Goal: Task Accomplishment & Management: Manage account settings

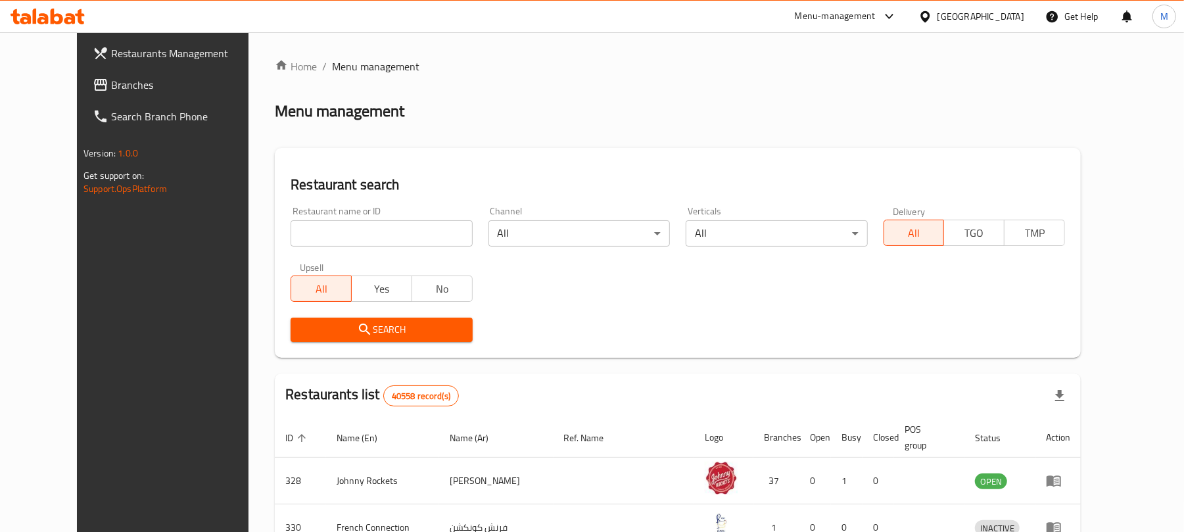
click at [331, 233] on input "search" at bounding box center [381, 233] width 181 height 26
paste input "502317"
type input "502317"
click button "Search" at bounding box center [381, 330] width 181 height 24
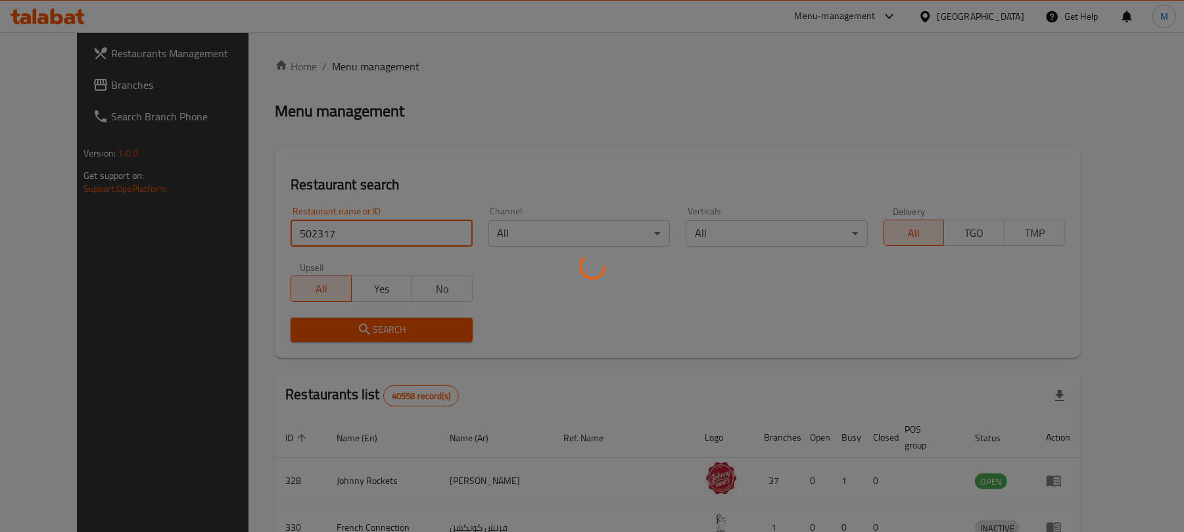
click button "Search" at bounding box center [381, 330] width 181 height 24
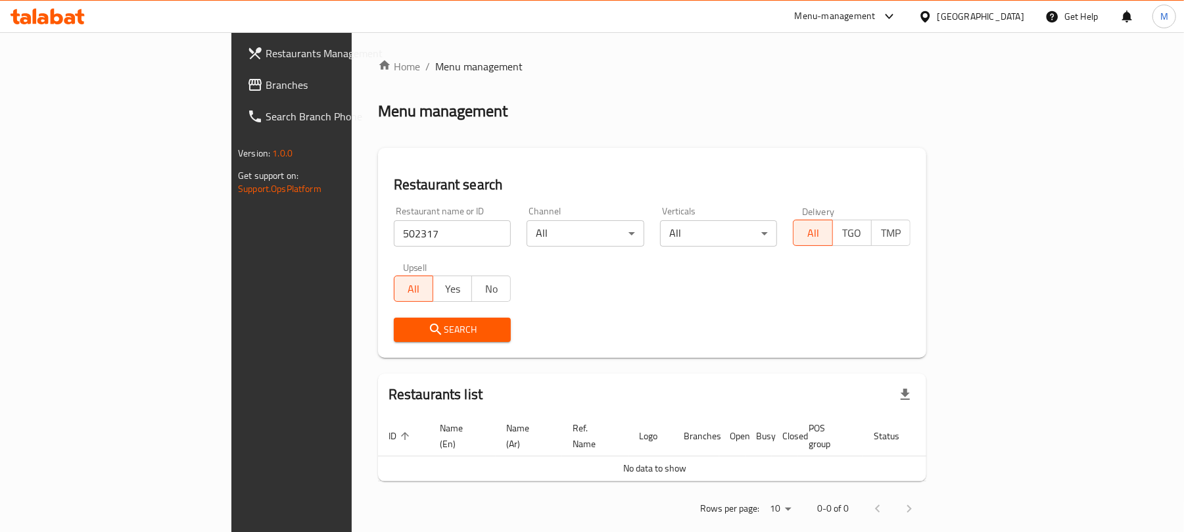
click at [957, 27] on div "[GEOGRAPHIC_DATA]" at bounding box center [971, 17] width 127 height 32
click at [957, 17] on div "[GEOGRAPHIC_DATA]" at bounding box center [980, 16] width 87 height 14
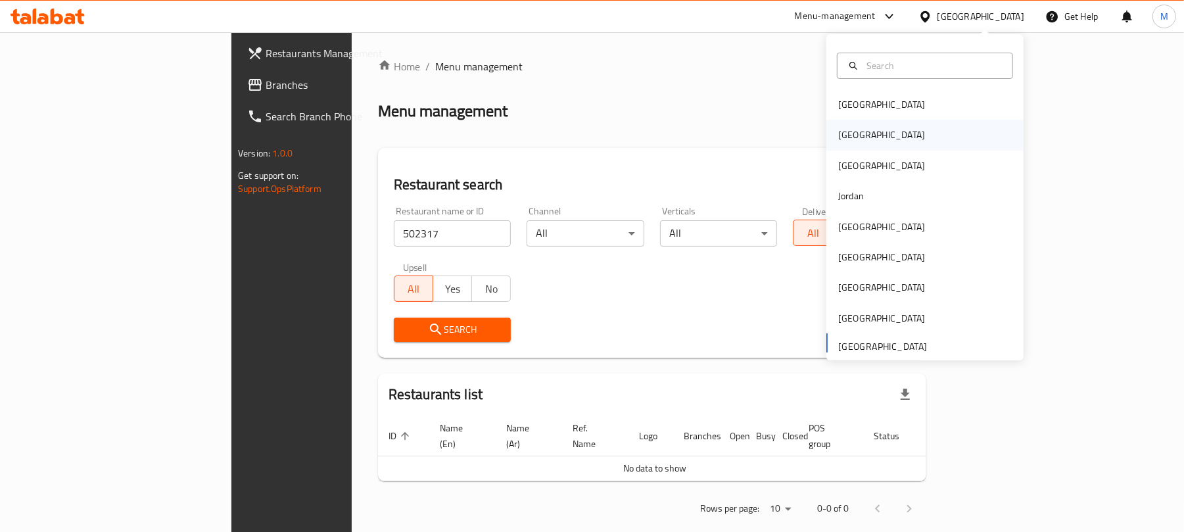
click at [919, 132] on div "[GEOGRAPHIC_DATA]" at bounding box center [924, 135] width 197 height 30
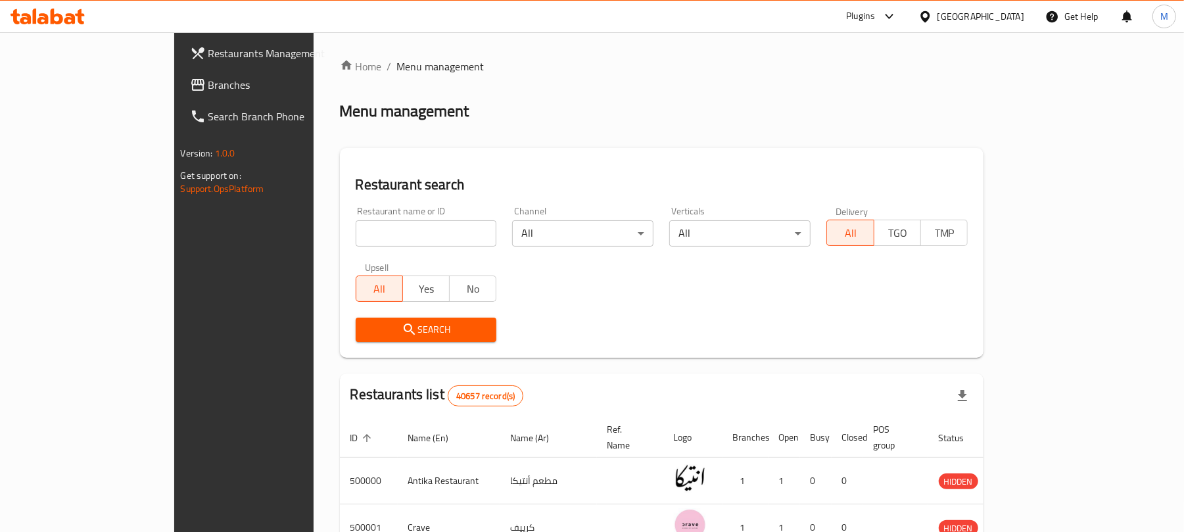
click at [356, 216] on div "Restaurant name or ID Restaurant name or ID" at bounding box center [426, 226] width 141 height 40
click at [356, 229] on input "search" at bounding box center [426, 233] width 141 height 26
paste input "502317"
type input "502317"
click button "Search" at bounding box center [426, 330] width 141 height 24
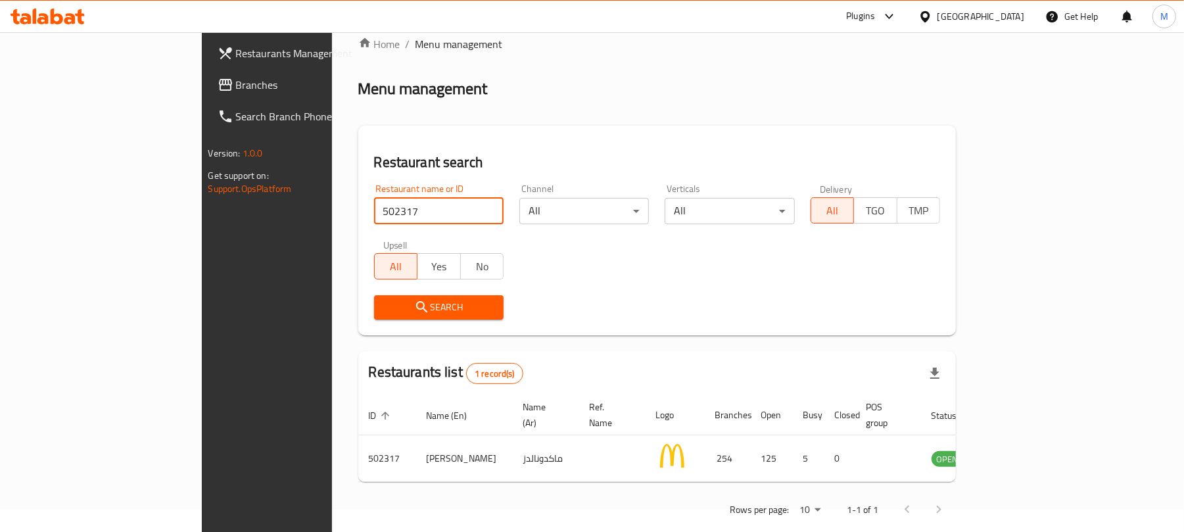
scroll to position [30, 0]
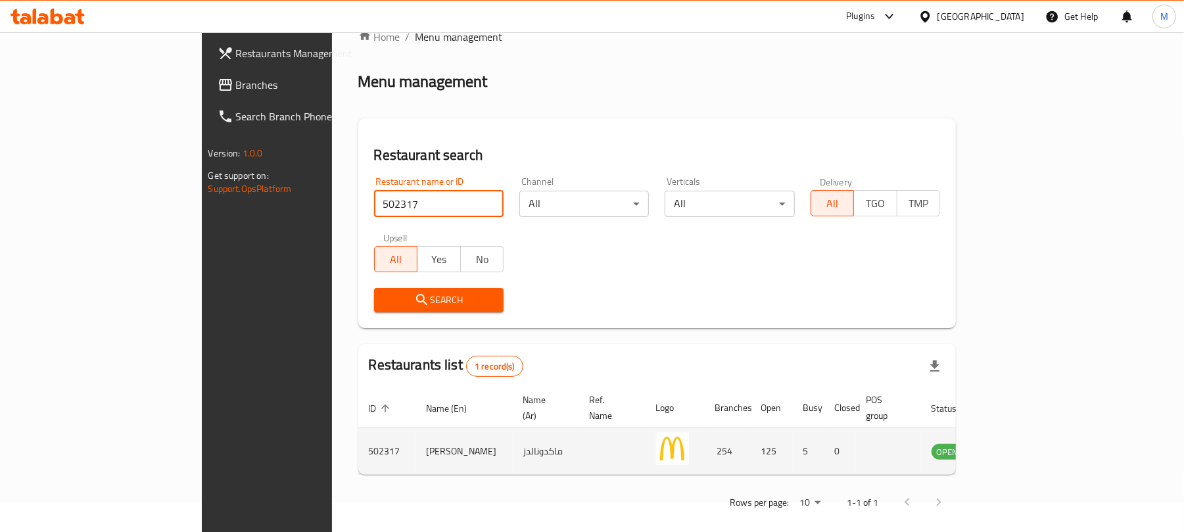
click at [1035, 447] on td "enhanced table" at bounding box center [1012, 451] width 45 height 47
click at [1016, 443] on icon "enhanced table" at bounding box center [1009, 451] width 16 height 16
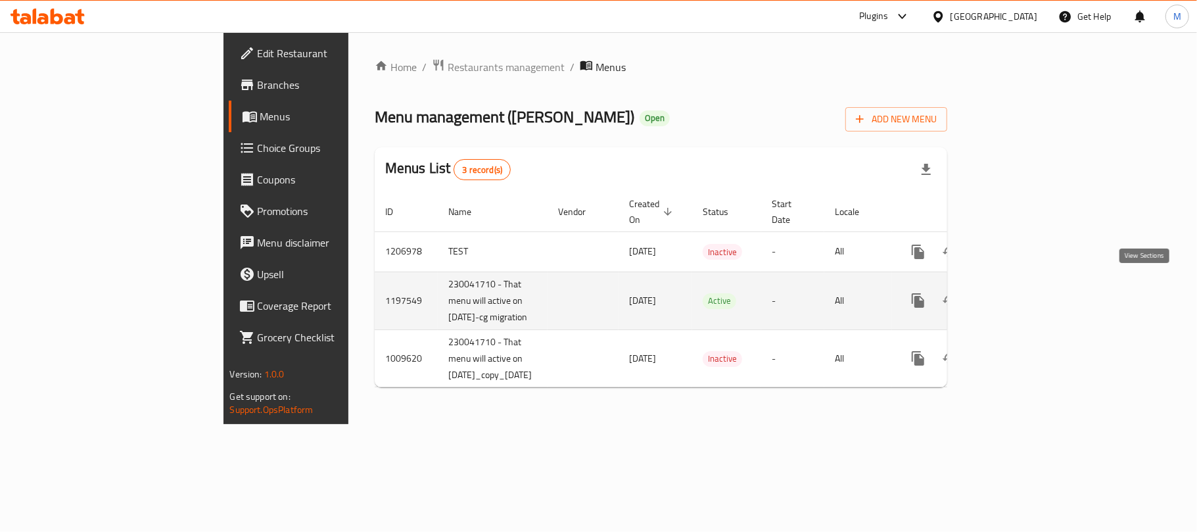
click at [1029, 298] on link "enhanced table" at bounding box center [1013, 301] width 32 height 32
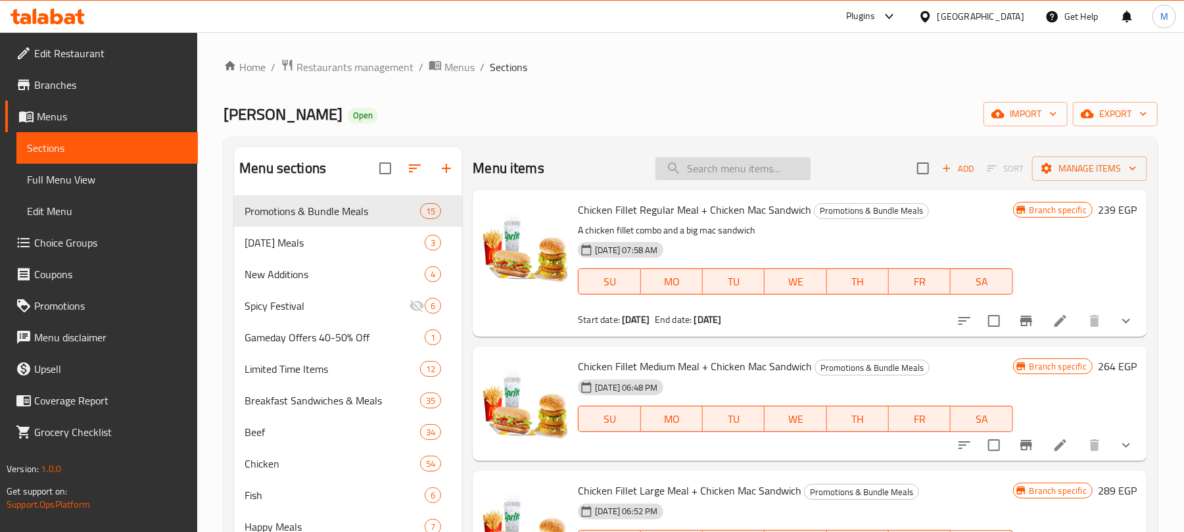
click at [695, 164] on input "search" at bounding box center [732, 168] width 155 height 23
paste input "Double Cheeseburger Sandwich"
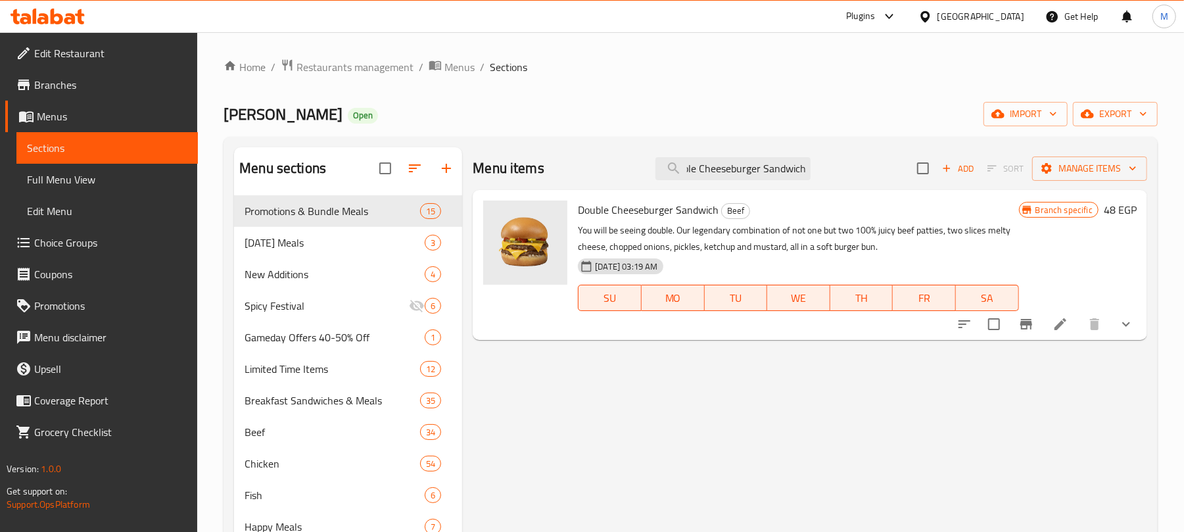
click at [1024, 319] on icon "Branch-specific-item" at bounding box center [1026, 324] width 12 height 11
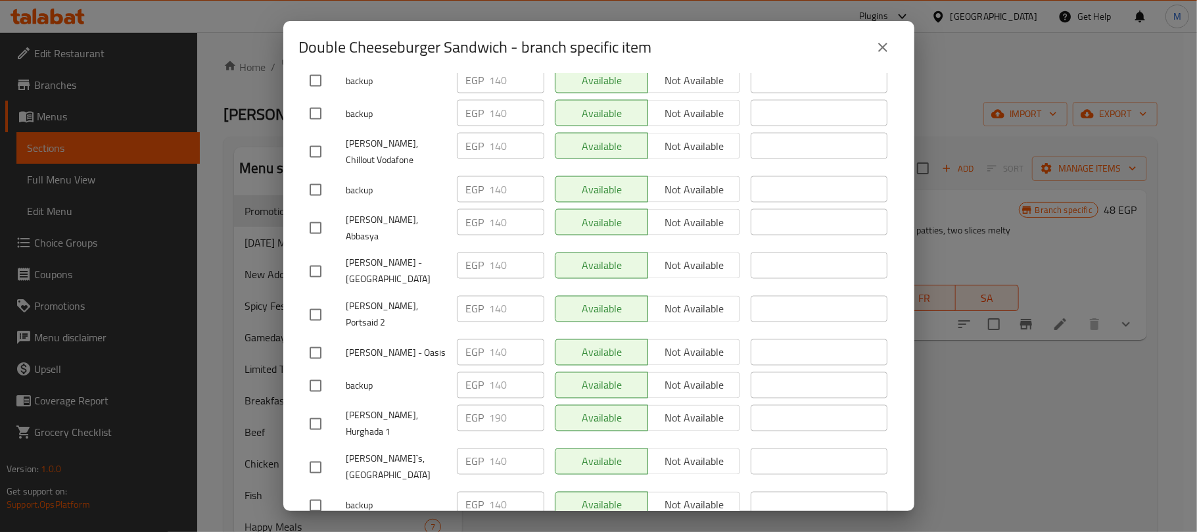
scroll to position [69, 0]
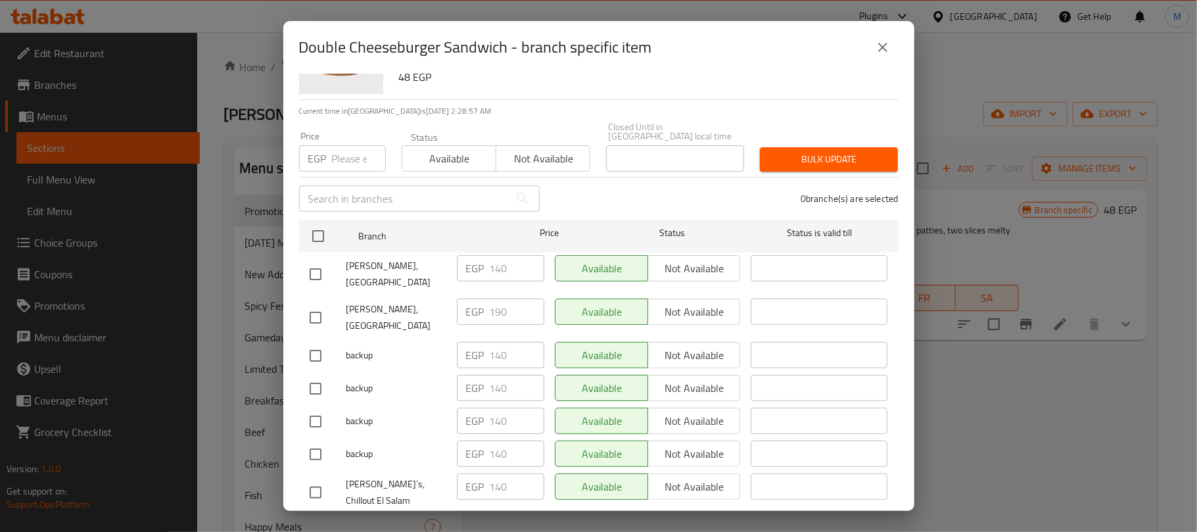
click at [882, 49] on icon "close" at bounding box center [883, 47] width 16 height 16
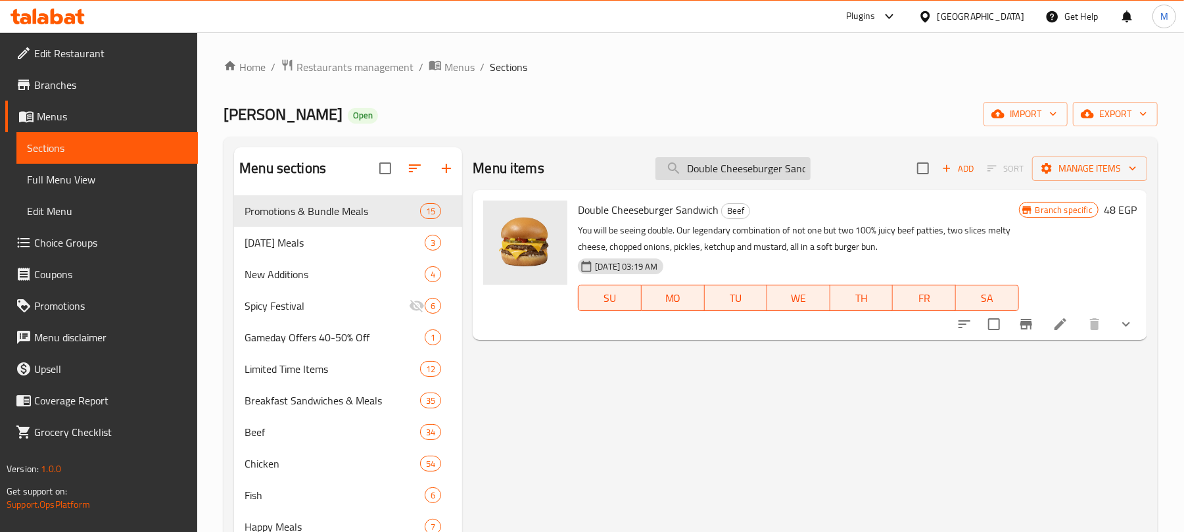
click at [761, 166] on input "Double Cheeseburger Sandwich" at bounding box center [732, 168] width 155 height 23
paste input "Little Tasty"
type input "Little Tasty Sandwich"
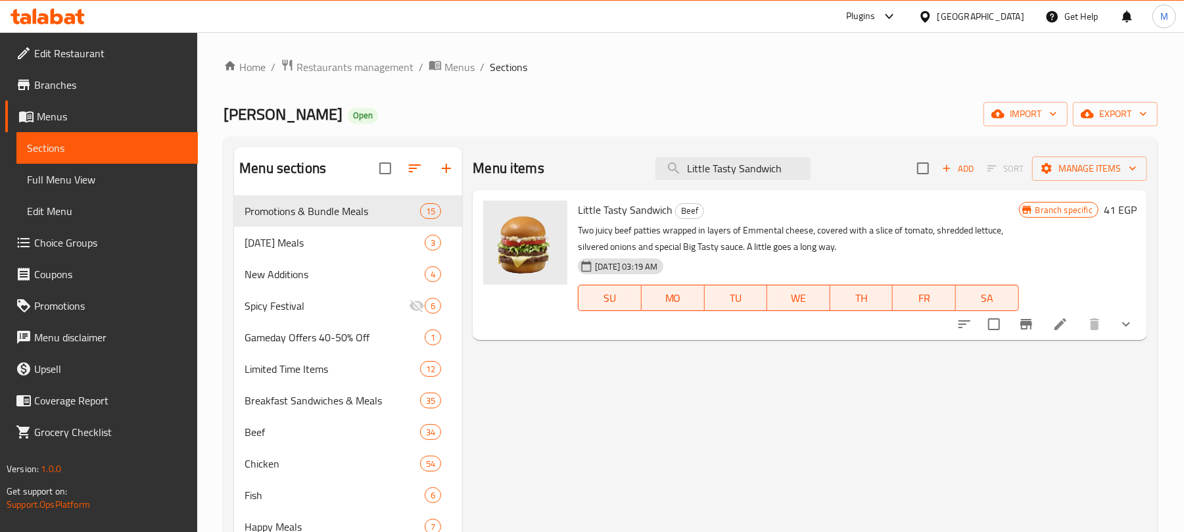
click at [1018, 334] on button "Branch-specific-item" at bounding box center [1026, 324] width 32 height 32
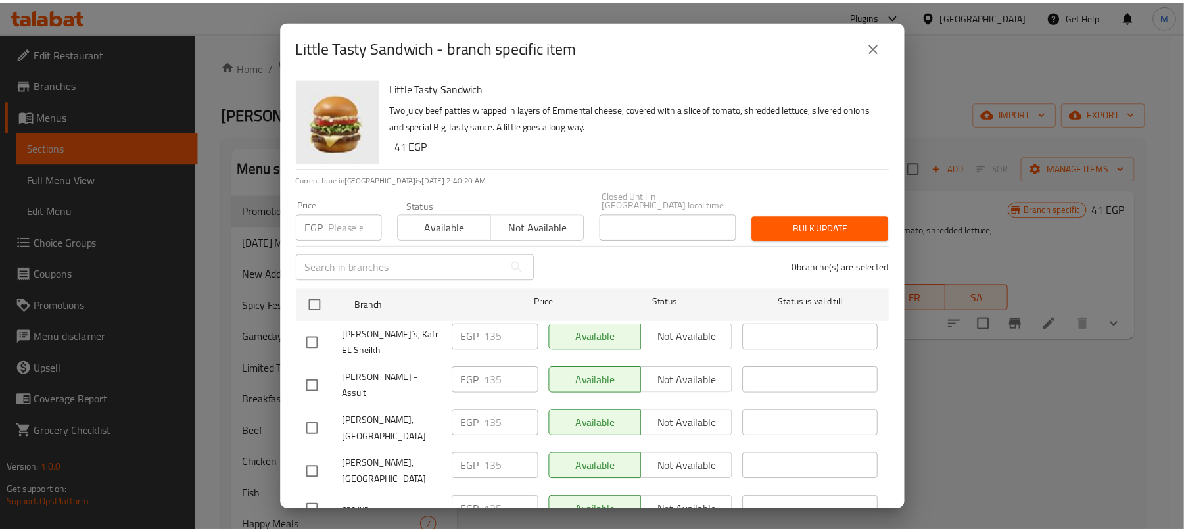
scroll to position [438, 0]
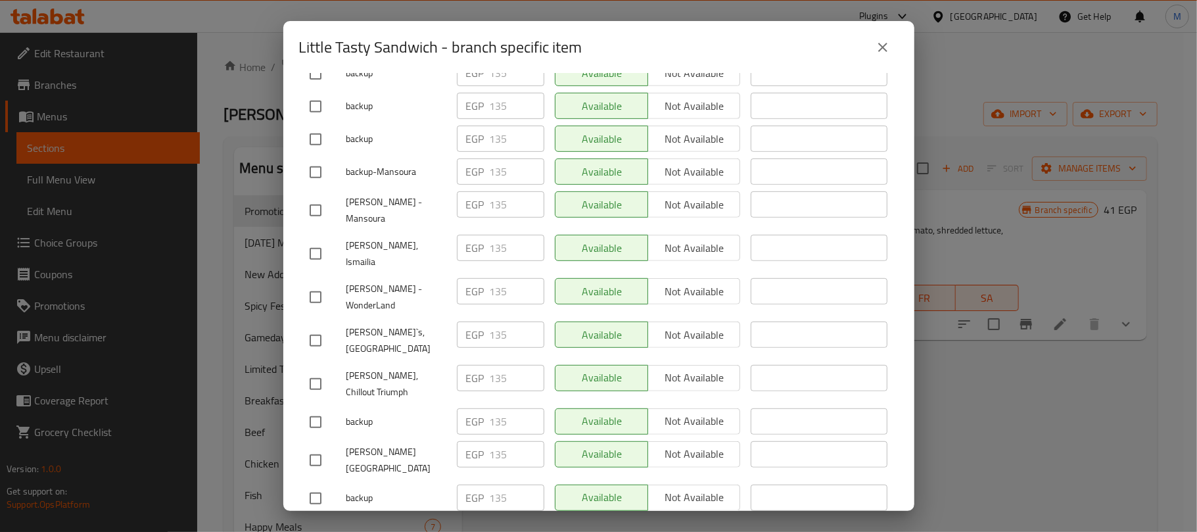
click at [892, 51] on button "close" at bounding box center [883, 48] width 32 height 32
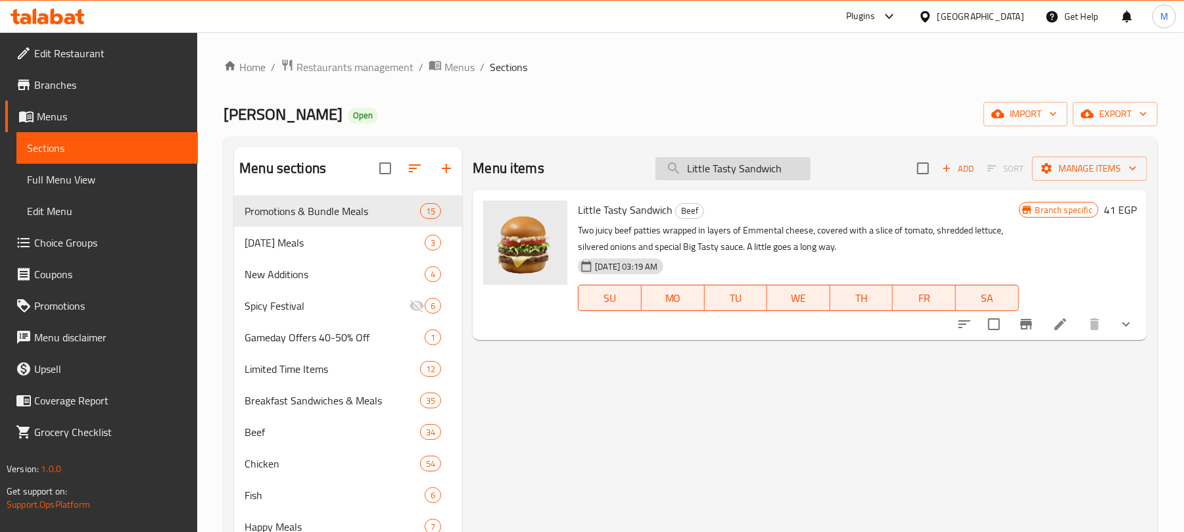
click at [761, 161] on input "Little Tasty Sandwich" at bounding box center [732, 168] width 155 height 23
paste input "McNuggets (4 pcs) Box"
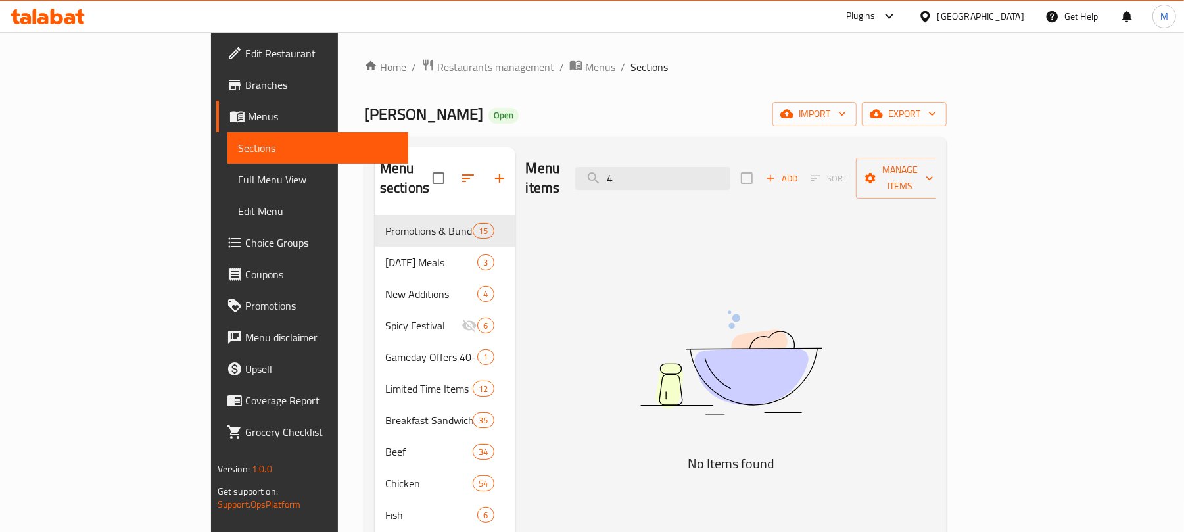
type input "4"
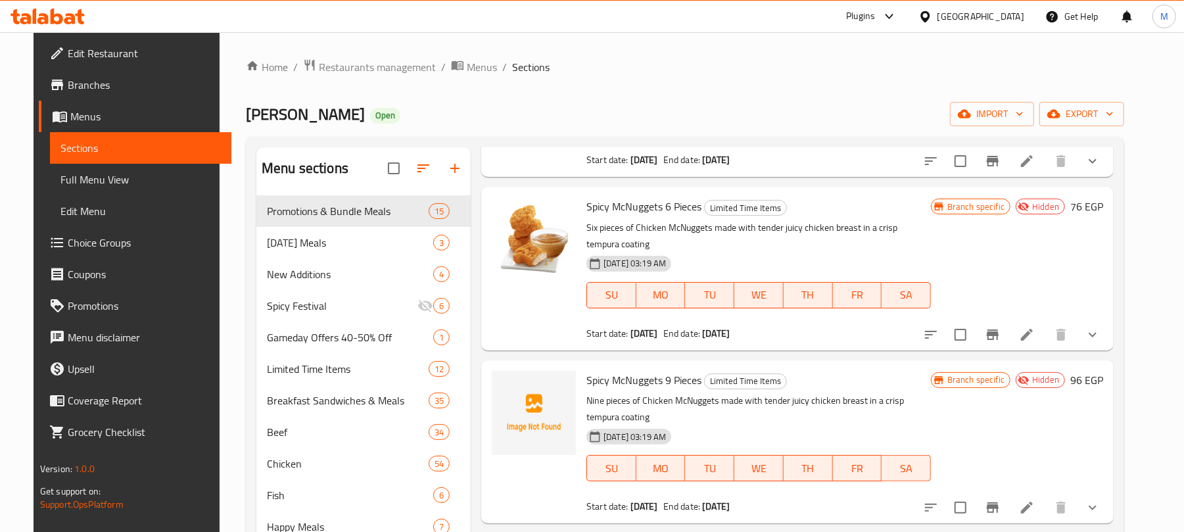
scroll to position [0, 0]
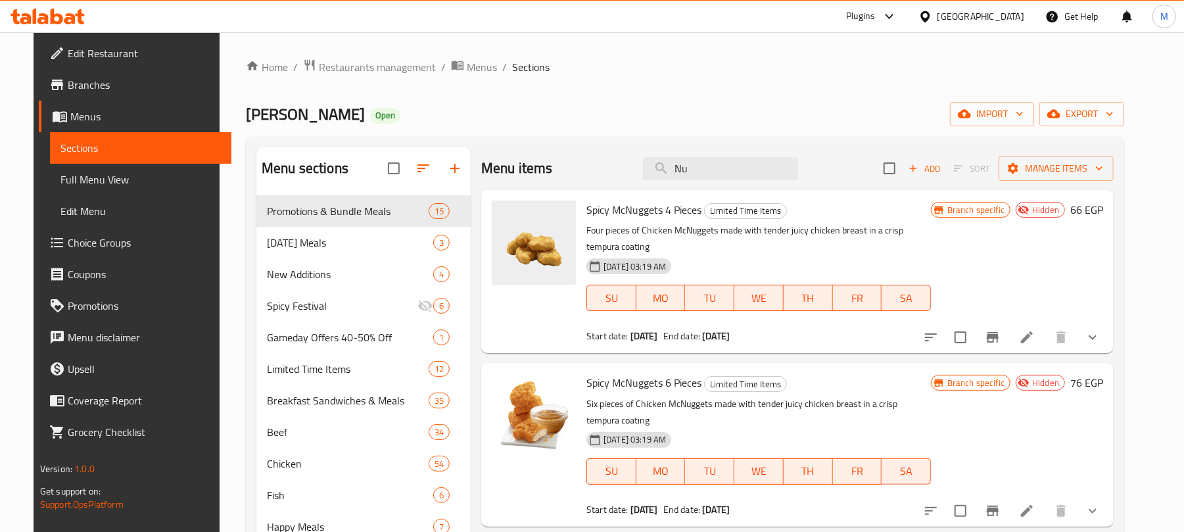
drag, startPoint x: 731, startPoint y: 160, endPoint x: 637, endPoint y: 158, distance: 94.0
click at [638, 158] on div "Menu items Nu Add Sort Manage items" at bounding box center [797, 168] width 632 height 43
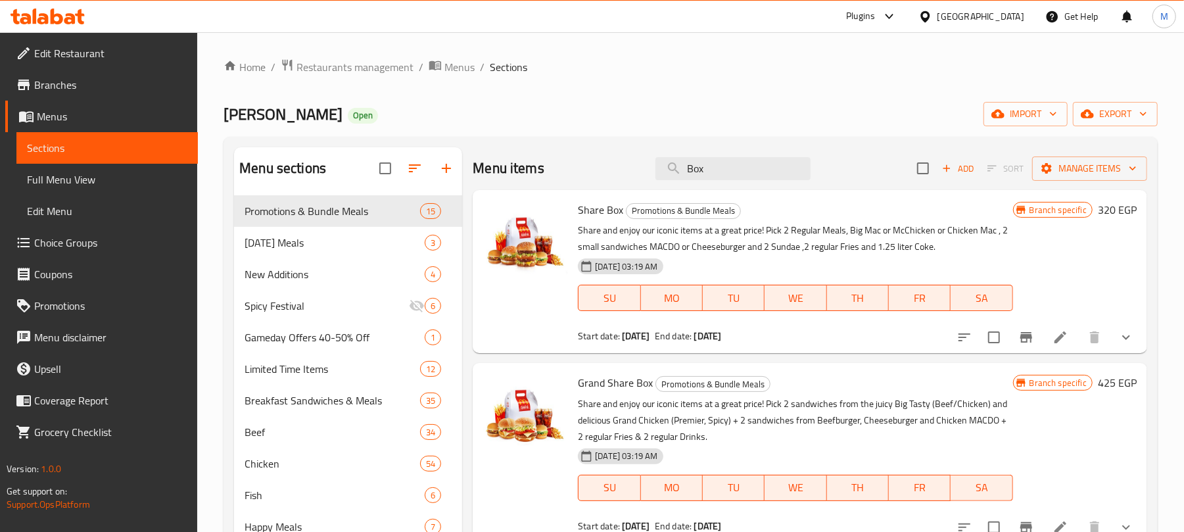
drag, startPoint x: 702, startPoint y: 171, endPoint x: 643, endPoint y: 168, distance: 59.2
click at [645, 168] on div "Menu items Box Add Sort Manage items" at bounding box center [810, 168] width 674 height 43
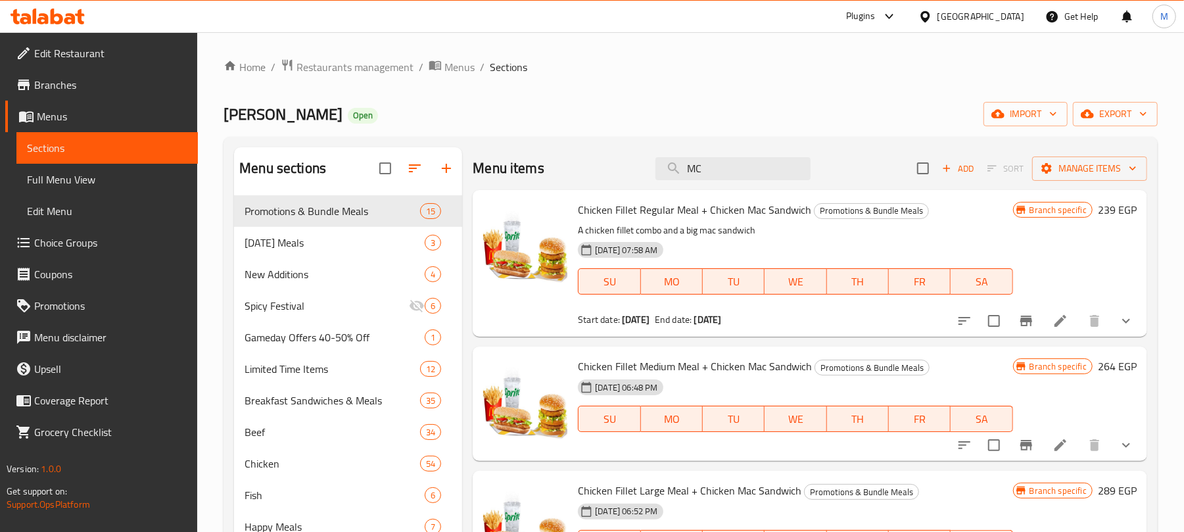
type input "M"
click at [689, 164] on input "search" at bounding box center [732, 168] width 155 height 23
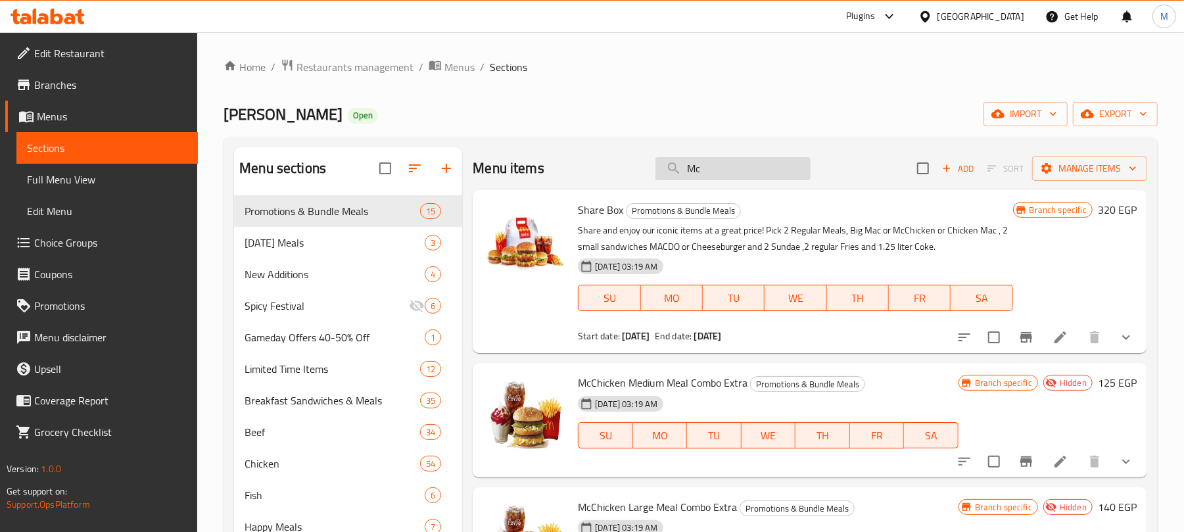
click at [709, 164] on input "Mc" at bounding box center [732, 168] width 155 height 23
paste input "Chicken MACDO Deluxe Sandwich"
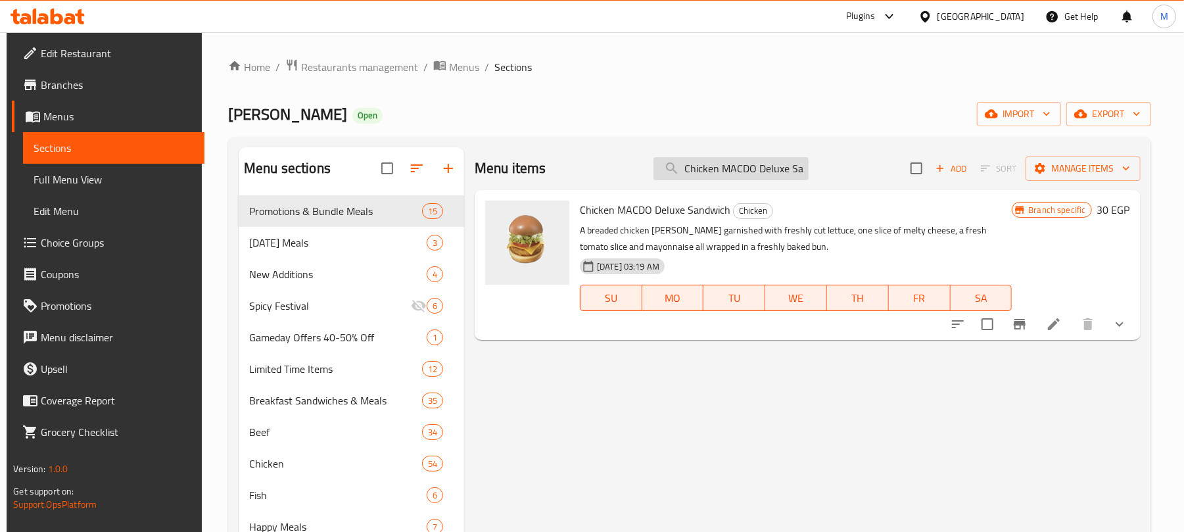
click at [743, 174] on input "Chicken MACDO Deluxe Sandwich" at bounding box center [730, 168] width 155 height 23
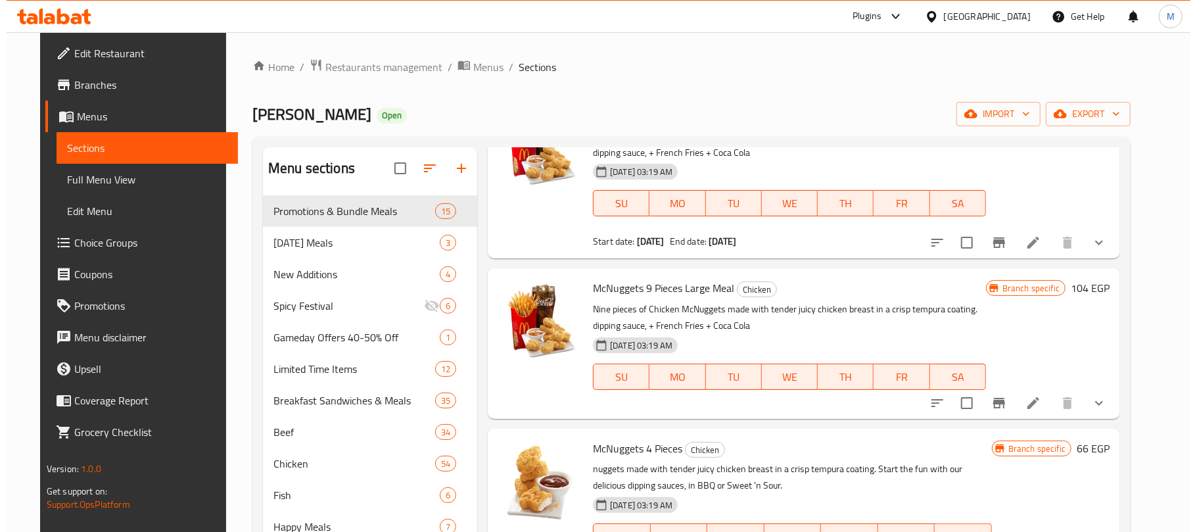
scroll to position [2191, 0]
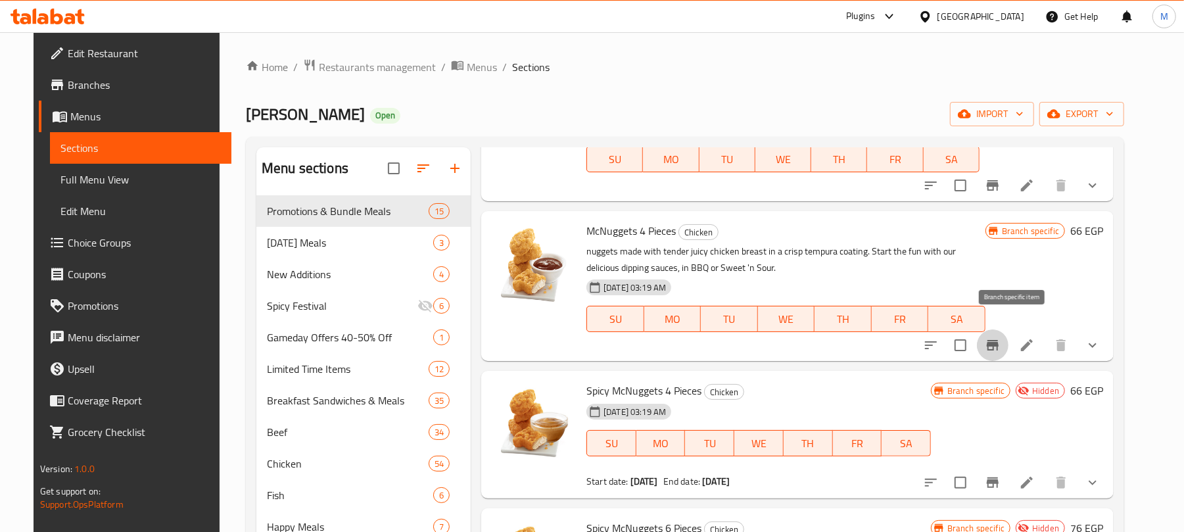
click at [999, 340] on icon "Branch-specific-item" at bounding box center [993, 345] width 12 height 11
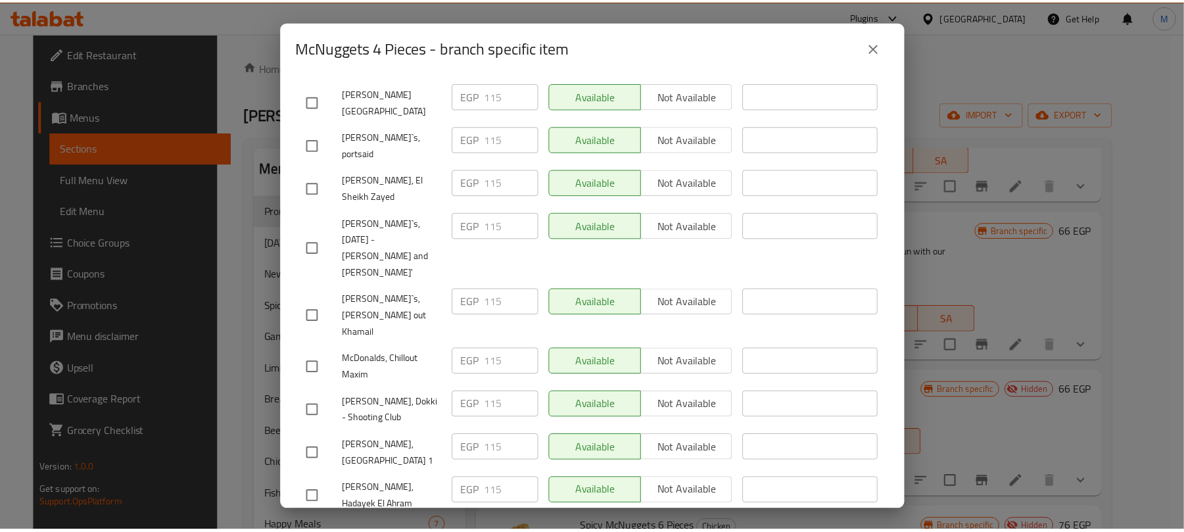
scroll to position [3401, 0]
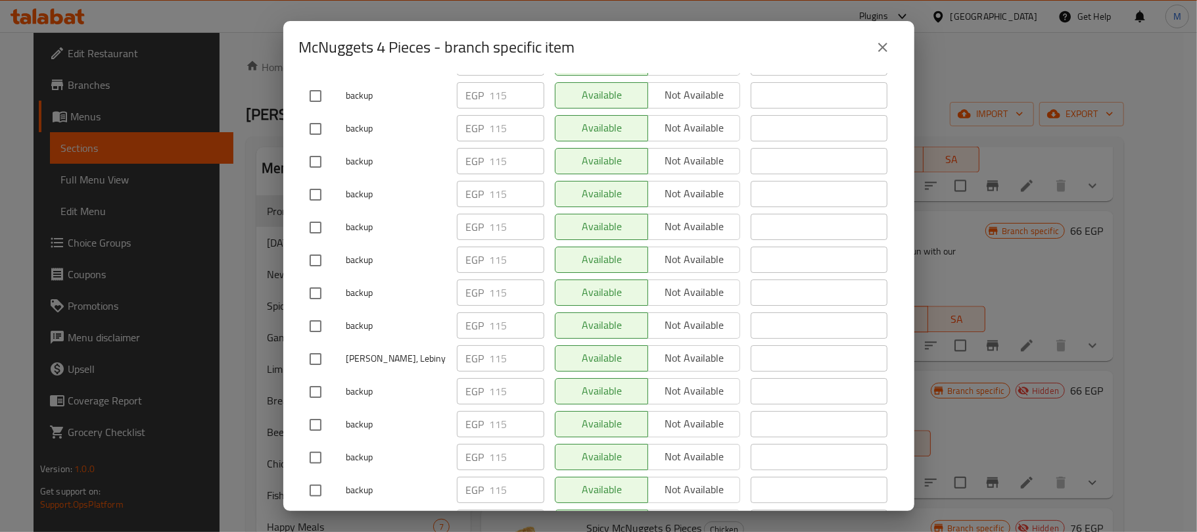
click at [897, 57] on div "McNuggets 4 Pieces - branch specific item" at bounding box center [599, 48] width 600 height 32
click at [892, 56] on button "close" at bounding box center [883, 48] width 32 height 32
click at [887, 53] on icon "close" at bounding box center [883, 47] width 16 height 16
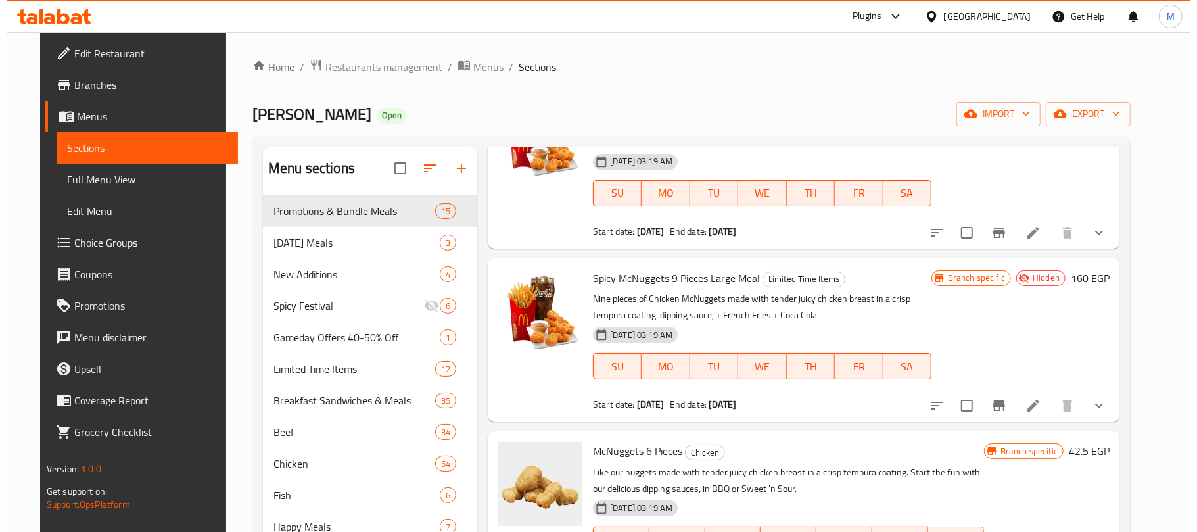
scroll to position [1058, 0]
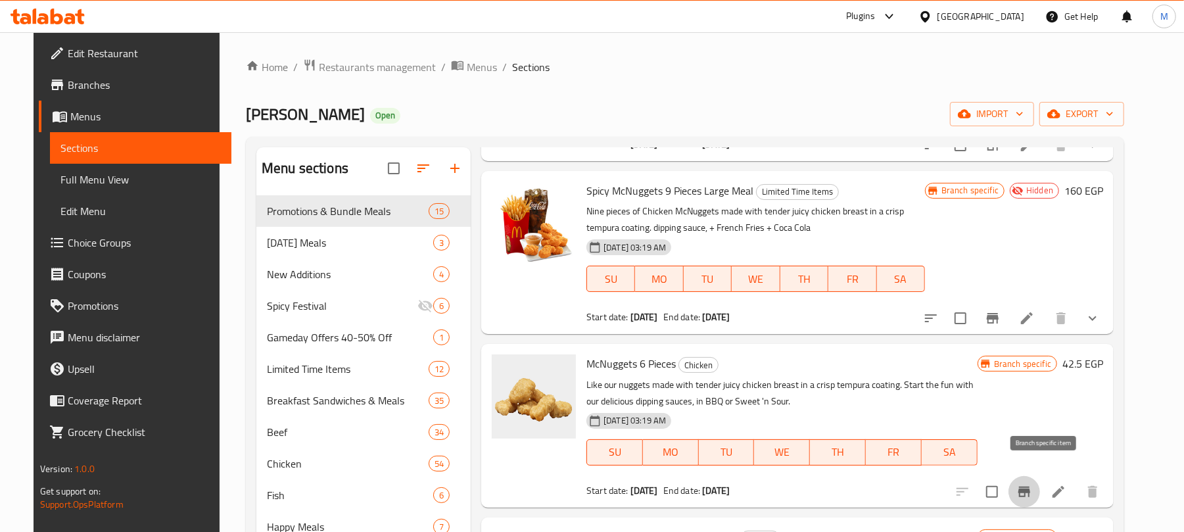
click at [1032, 484] on icon "Branch-specific-item" at bounding box center [1024, 492] width 16 height 16
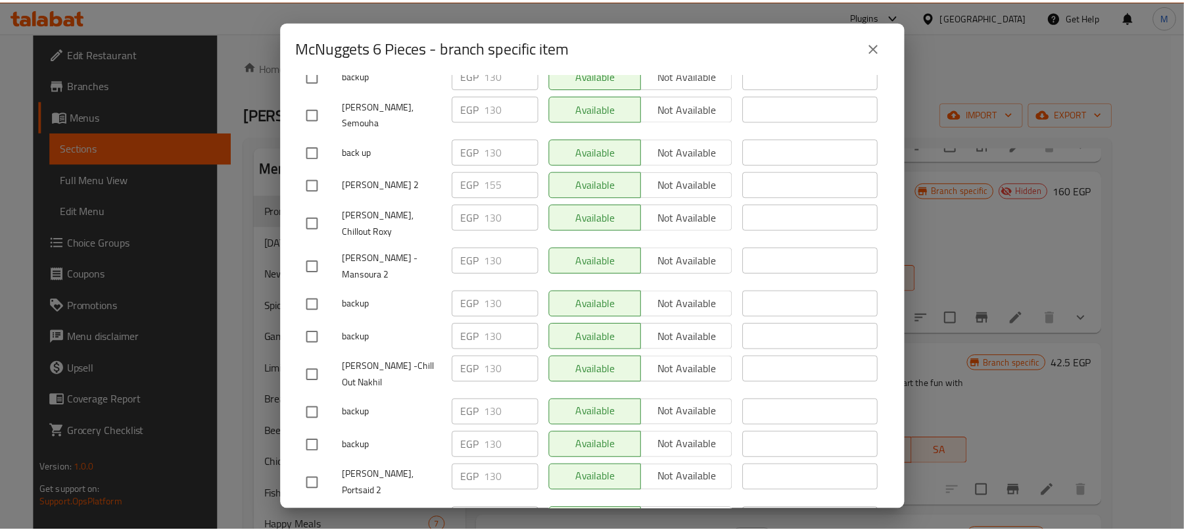
scroll to position [2980, 0]
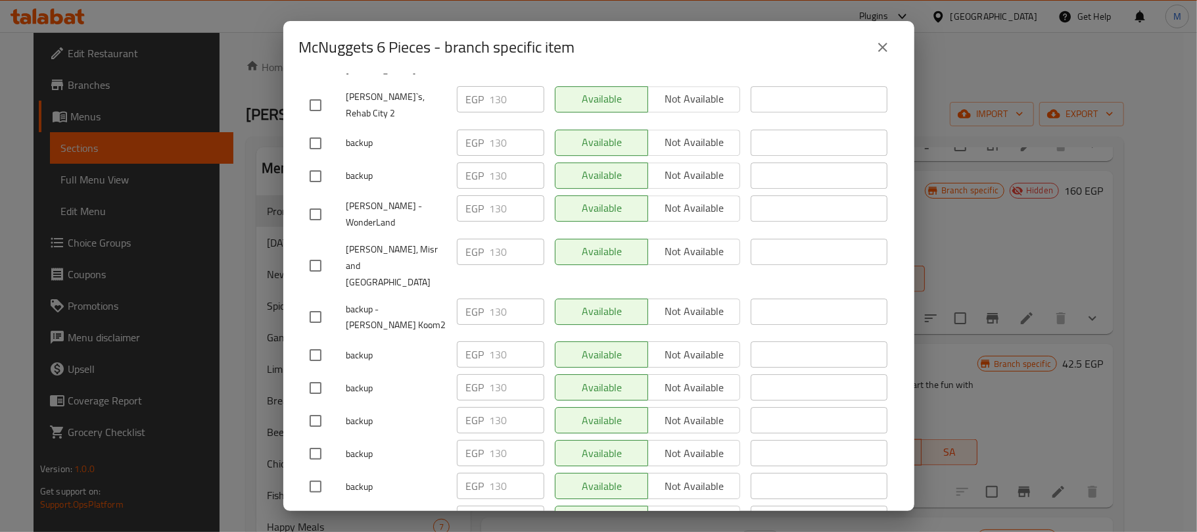
click at [886, 46] on icon "close" at bounding box center [883, 47] width 16 height 16
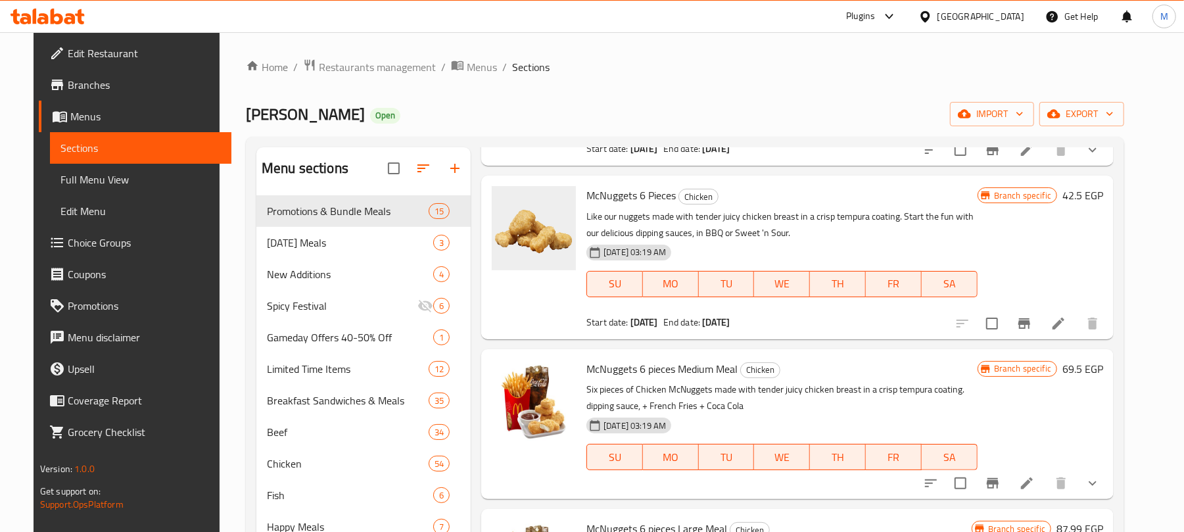
scroll to position [1402, 0]
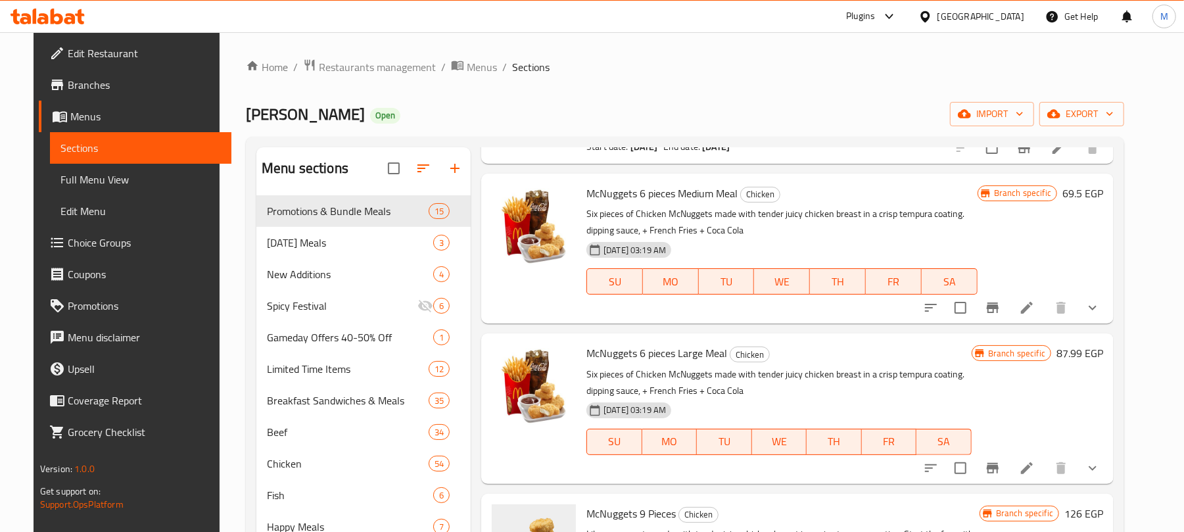
click at [607, 343] on span "McNuggets 6 pieces Large Meal" at bounding box center [656, 353] width 141 height 20
copy span "McNuggets"
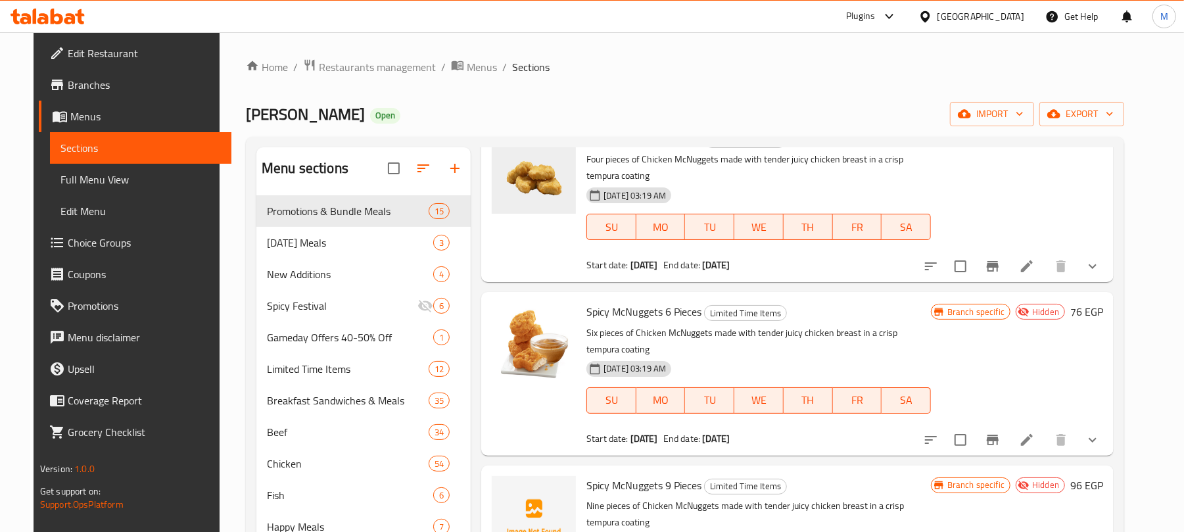
scroll to position [0, 0]
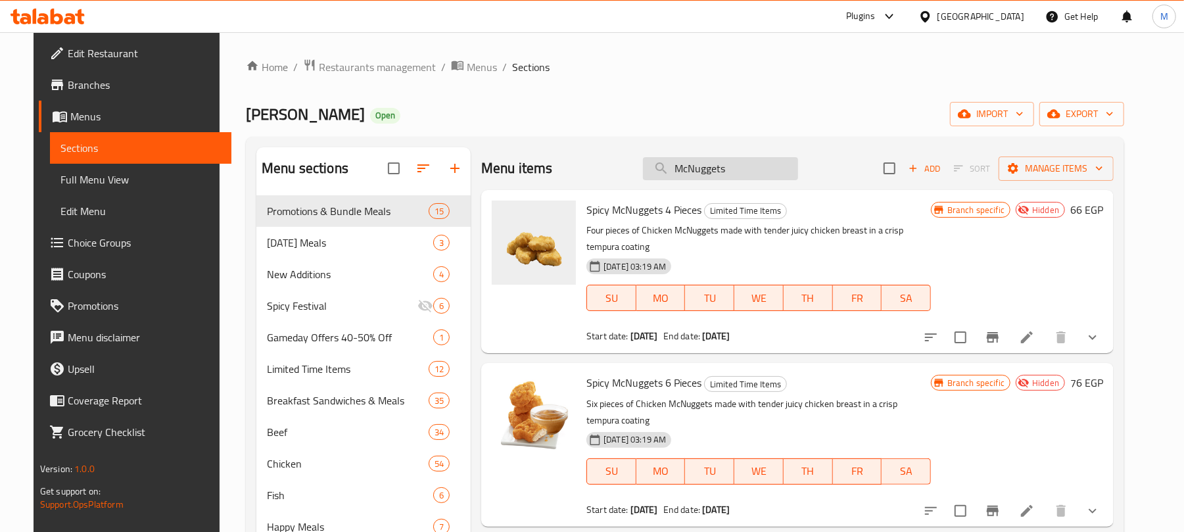
click at [739, 170] on input "McNuggets" at bounding box center [720, 168] width 155 height 23
paste input "search"
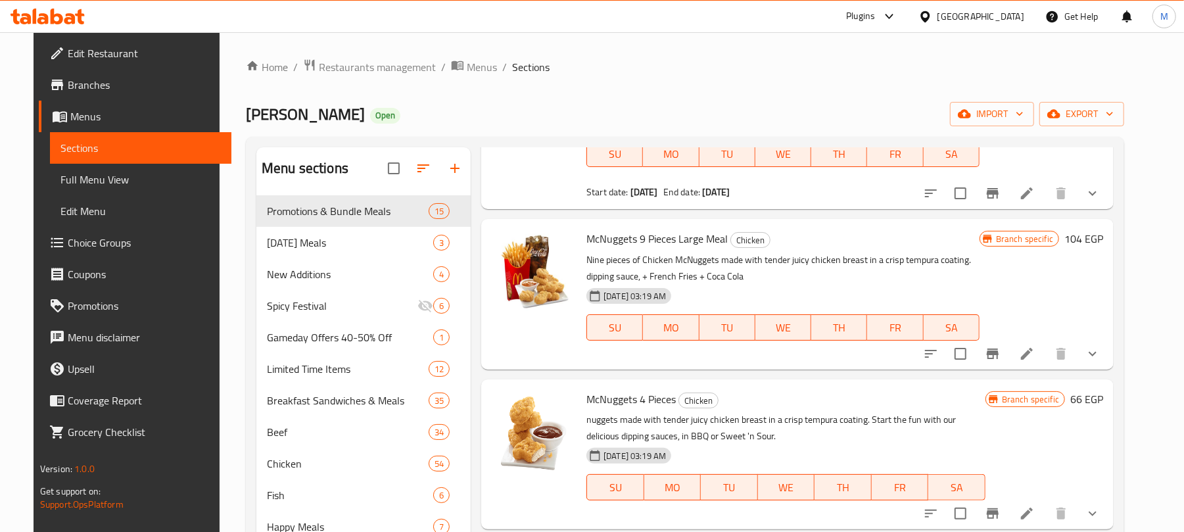
scroll to position [1847, 0]
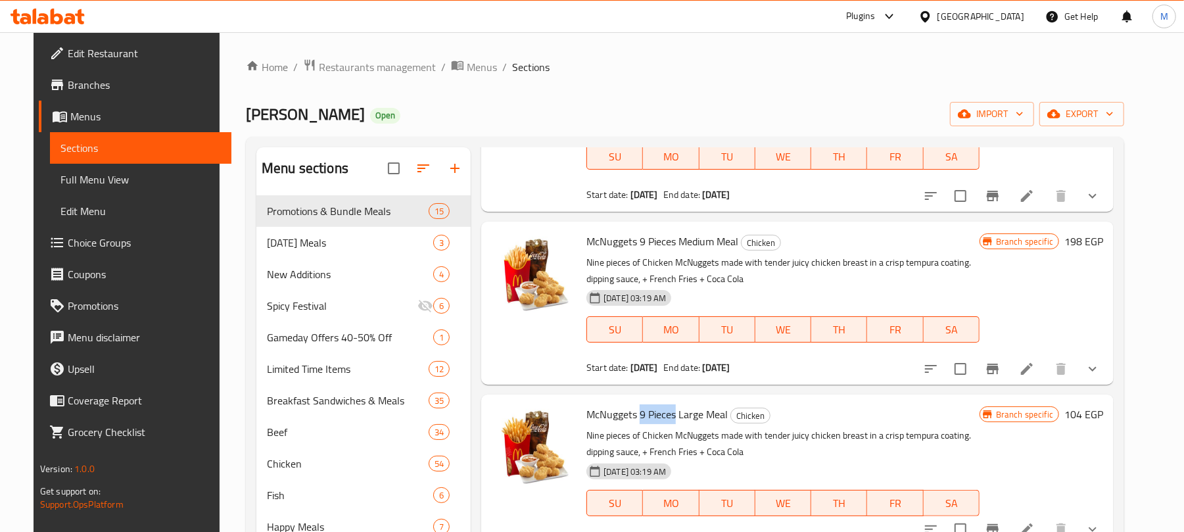
drag, startPoint x: 666, startPoint y: 401, endPoint x: 630, endPoint y: 400, distance: 36.2
click at [630, 404] on span "McNuggets 9 Pieces Large Meal" at bounding box center [656, 414] width 141 height 20
copy span "9 Pieces"
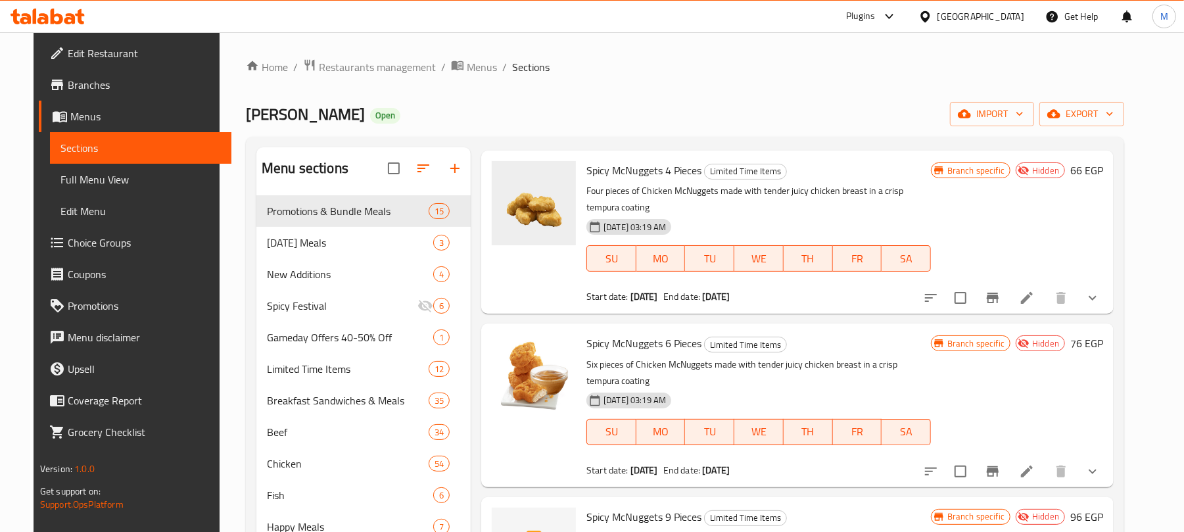
scroll to position [0, 0]
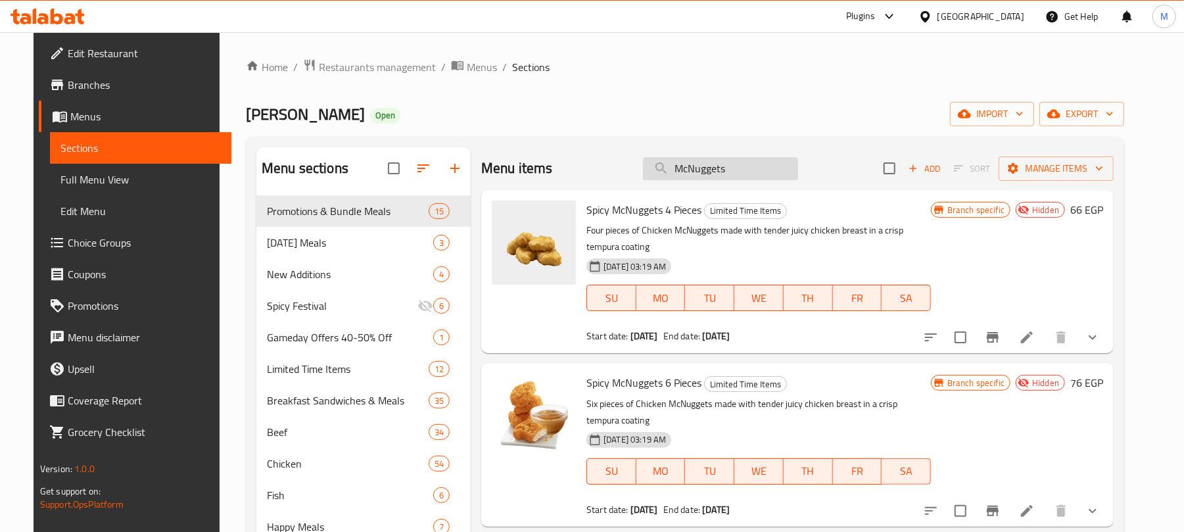
click at [714, 161] on input "McNuggets" at bounding box center [720, 168] width 155 height 23
paste input "9 Piece"
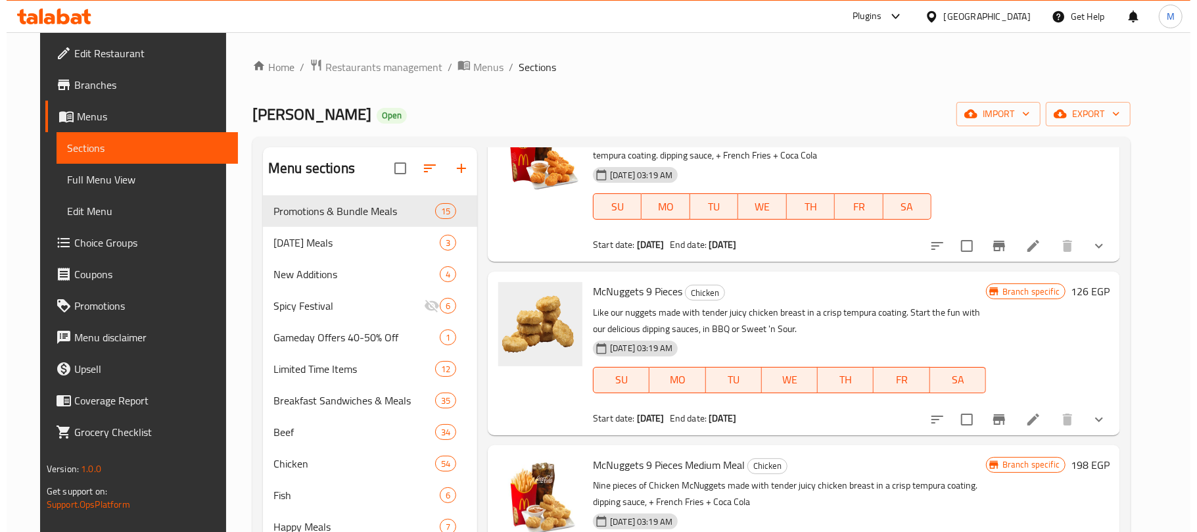
scroll to position [526, 0]
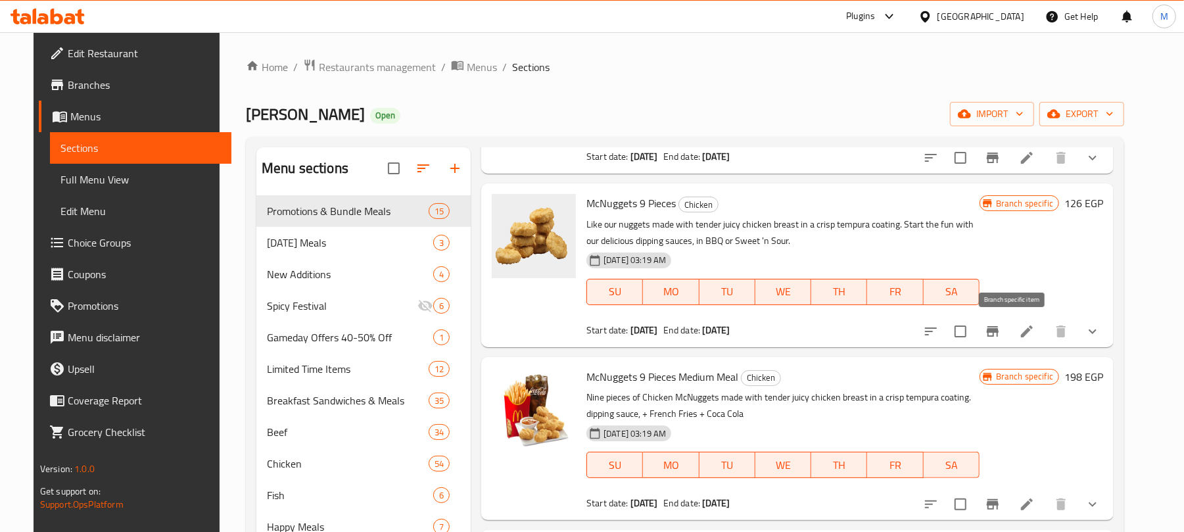
type input "9 Pieces"
click at [1001, 327] on icon "Branch-specific-item" at bounding box center [993, 331] width 16 height 16
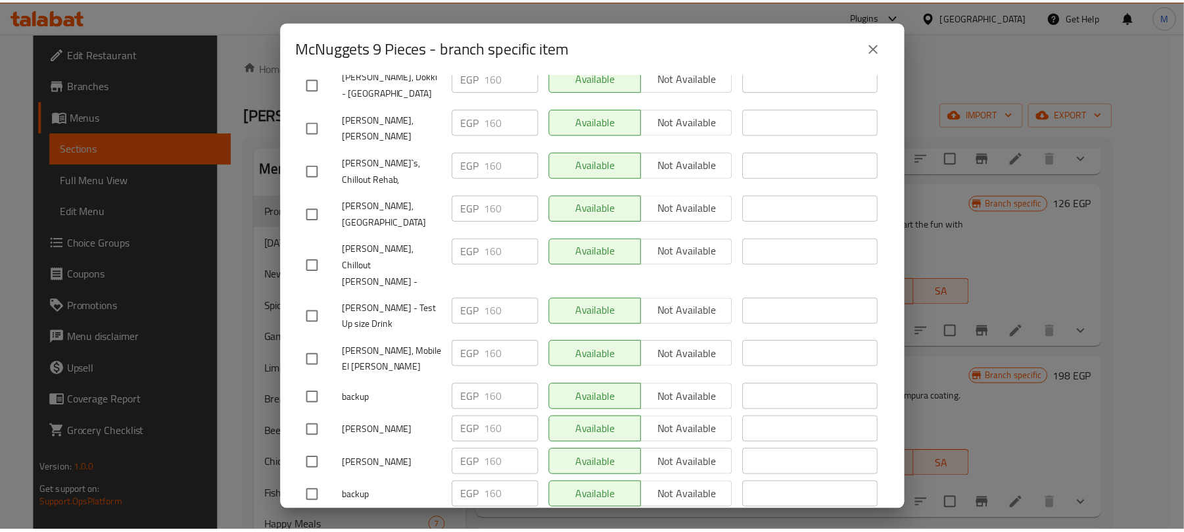
scroll to position [2420, 0]
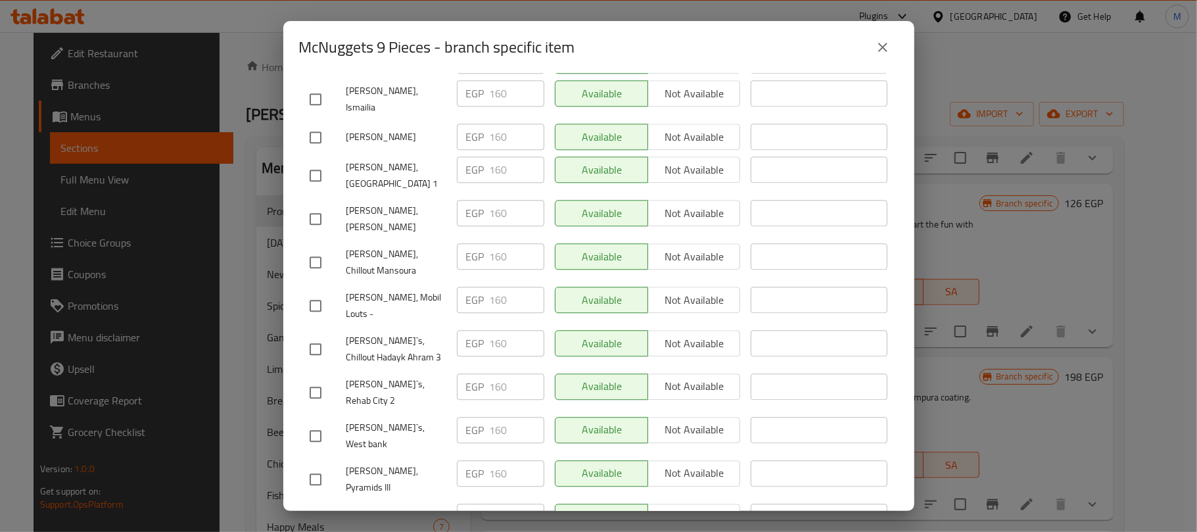
click at [881, 47] on icon "close" at bounding box center [883, 47] width 16 height 16
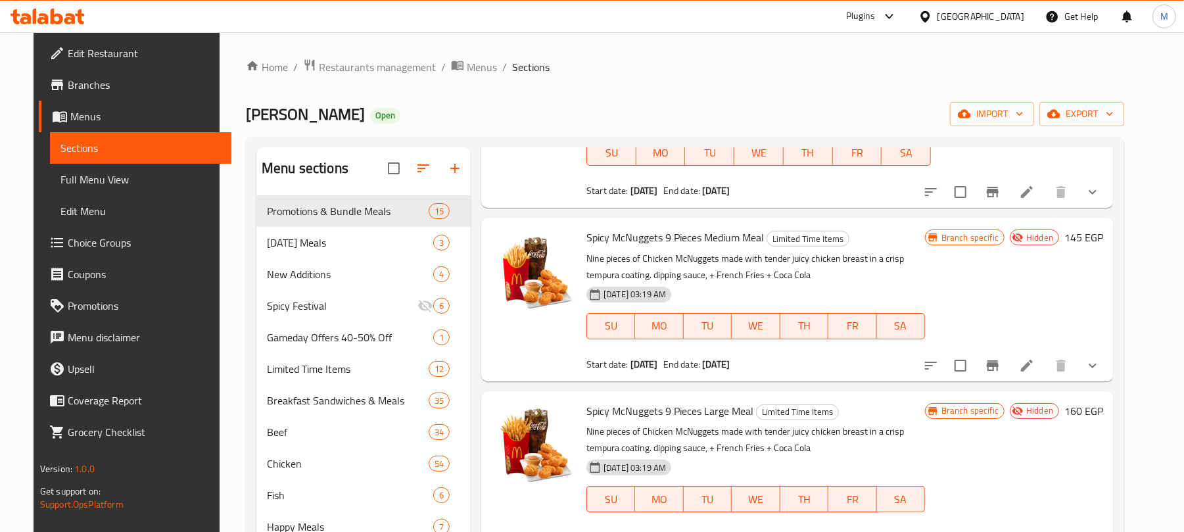
scroll to position [0, 0]
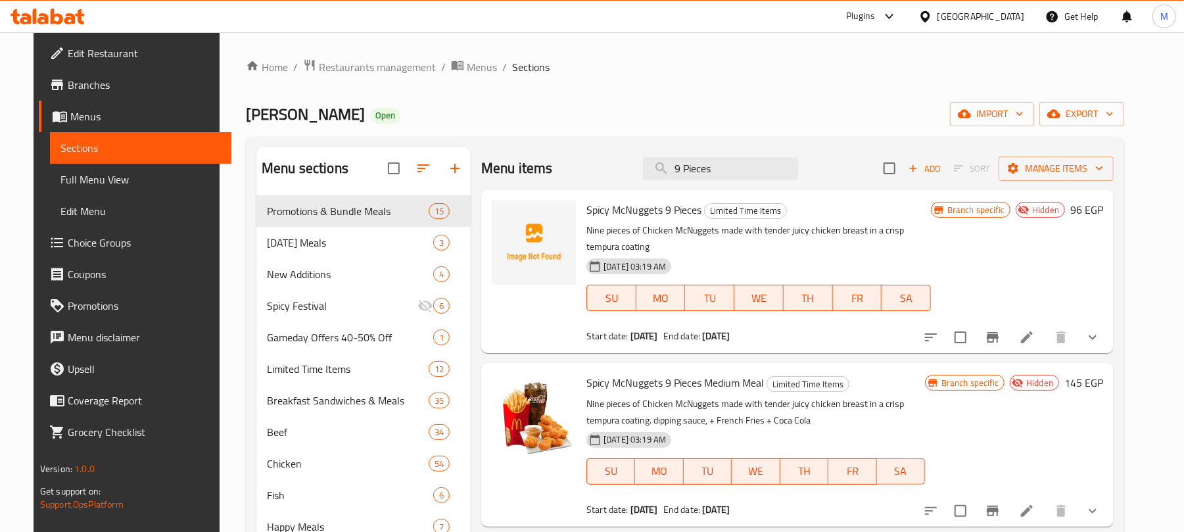
click at [692, 156] on div "Menu items 9 Pieces Add Sort Manage items" at bounding box center [797, 168] width 632 height 43
click at [695, 164] on input "9 Pieces" at bounding box center [720, 168] width 155 height 23
click at [697, 167] on input "9 Pieces" at bounding box center [720, 168] width 155 height 23
paste input "Chicken MACDO Deluxe Sandwich"
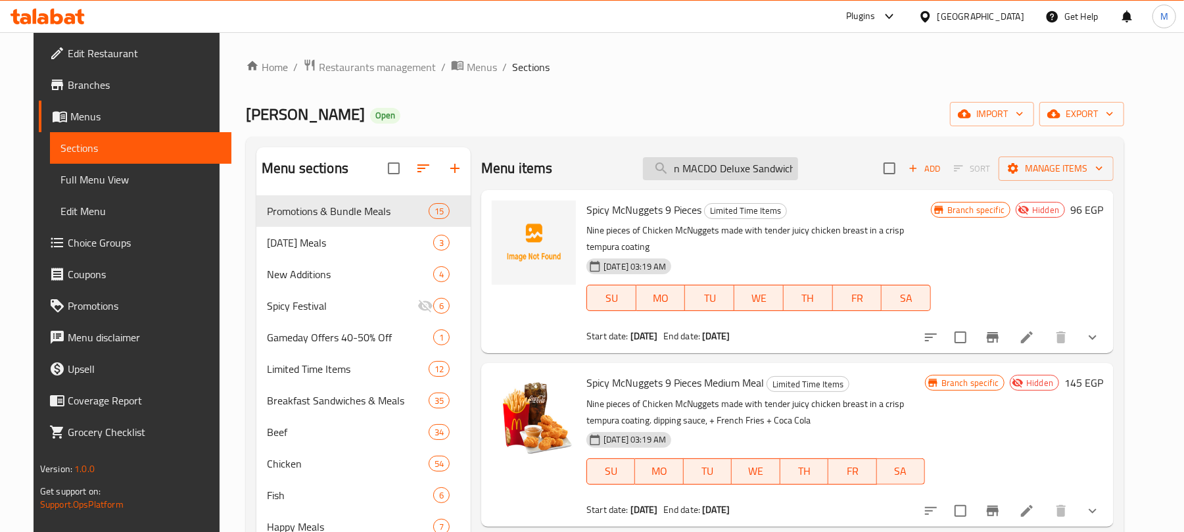
click at [697, 167] on input "9 Chicken MACDO Deluxe Sandwich" at bounding box center [720, 168] width 155 height 23
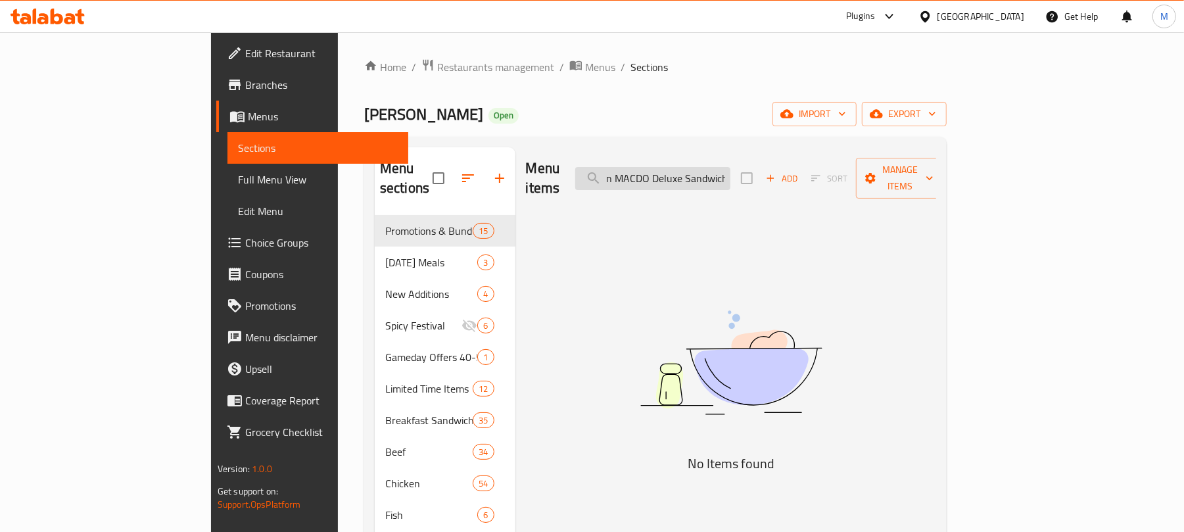
click at [697, 167] on input "9 Chicken MACDO Deluxe Sandwich" at bounding box center [652, 178] width 155 height 23
paste input "search"
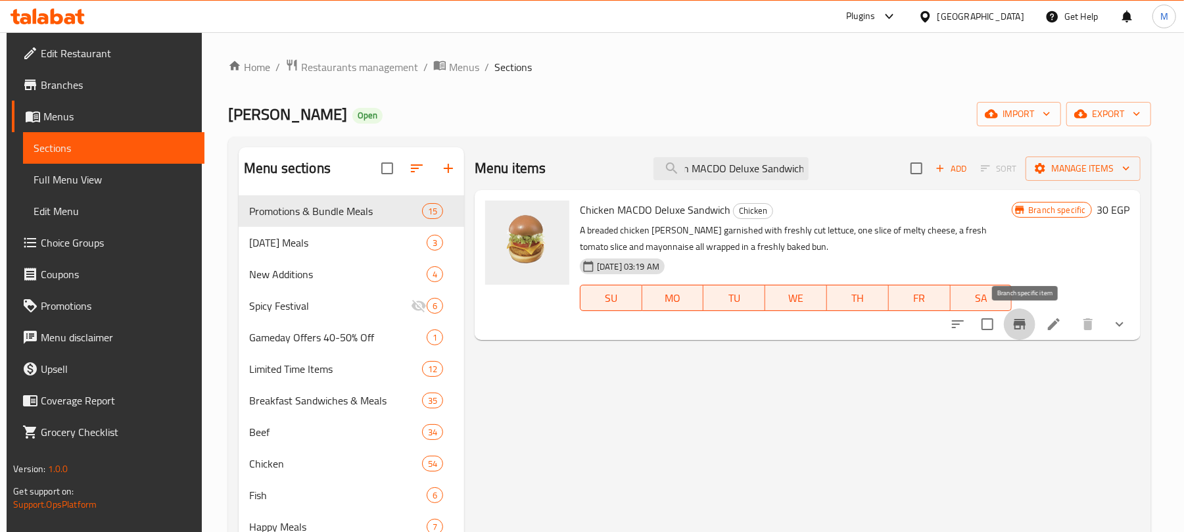
click at [1027, 333] on button "Branch-specific-item" at bounding box center [1020, 324] width 32 height 32
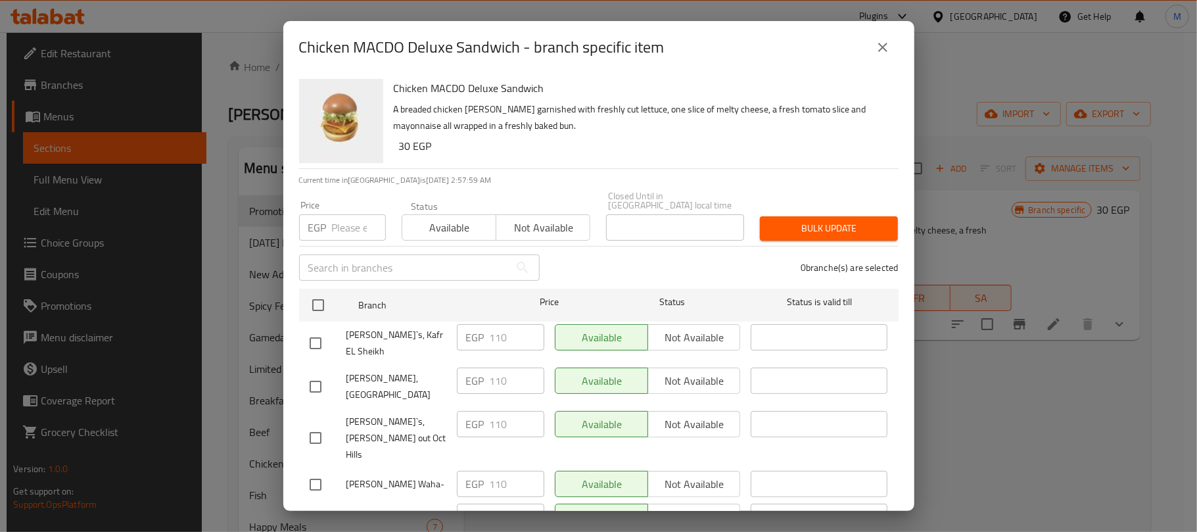
scroll to position [3976, 0]
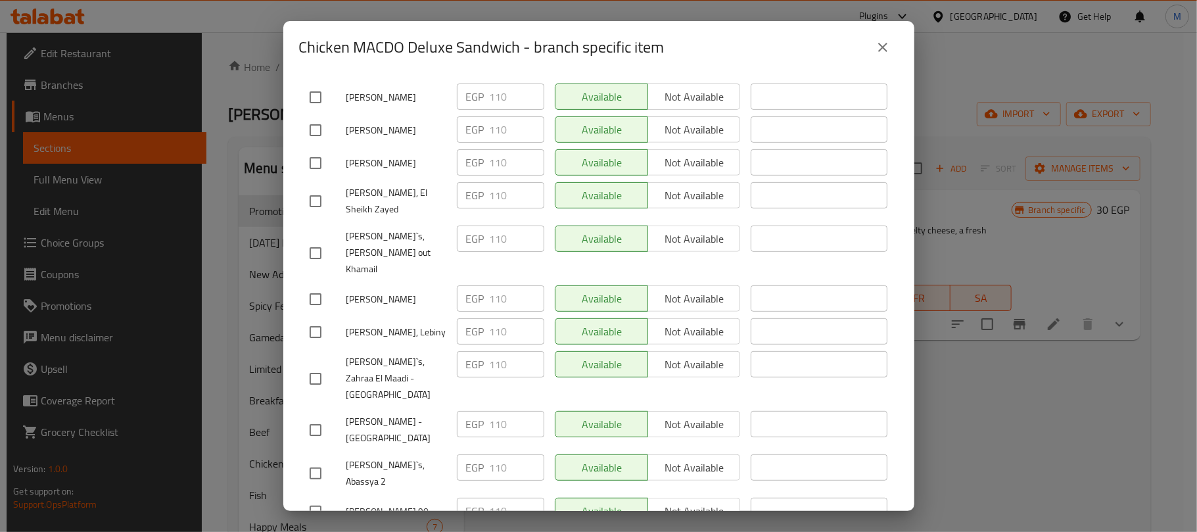
click at [886, 46] on icon "close" at bounding box center [883, 47] width 16 height 16
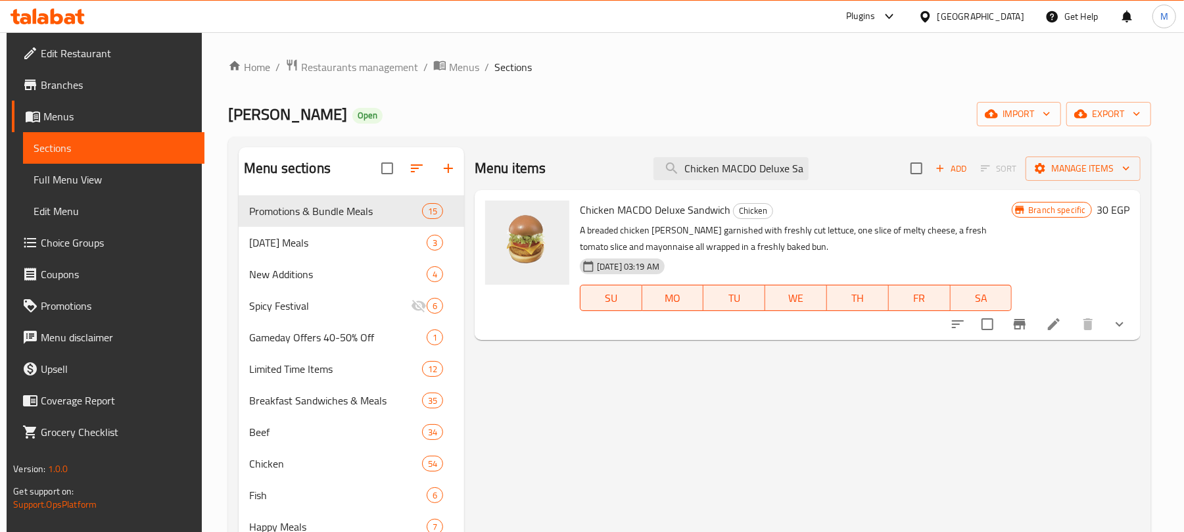
click at [1034, 326] on button "Branch-specific-item" at bounding box center [1020, 324] width 32 height 32
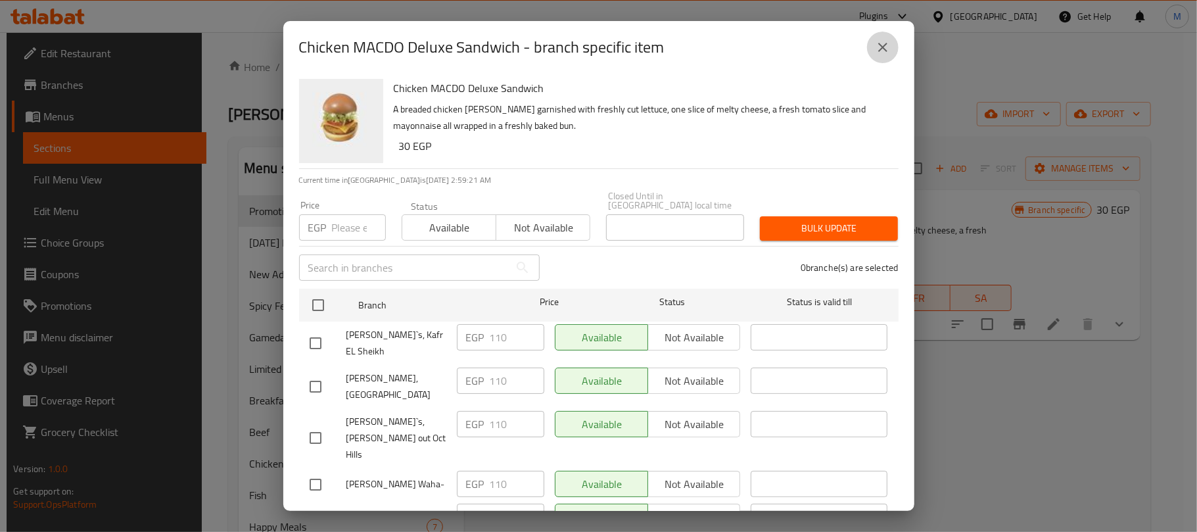
click at [887, 50] on icon "close" at bounding box center [883, 47] width 16 height 16
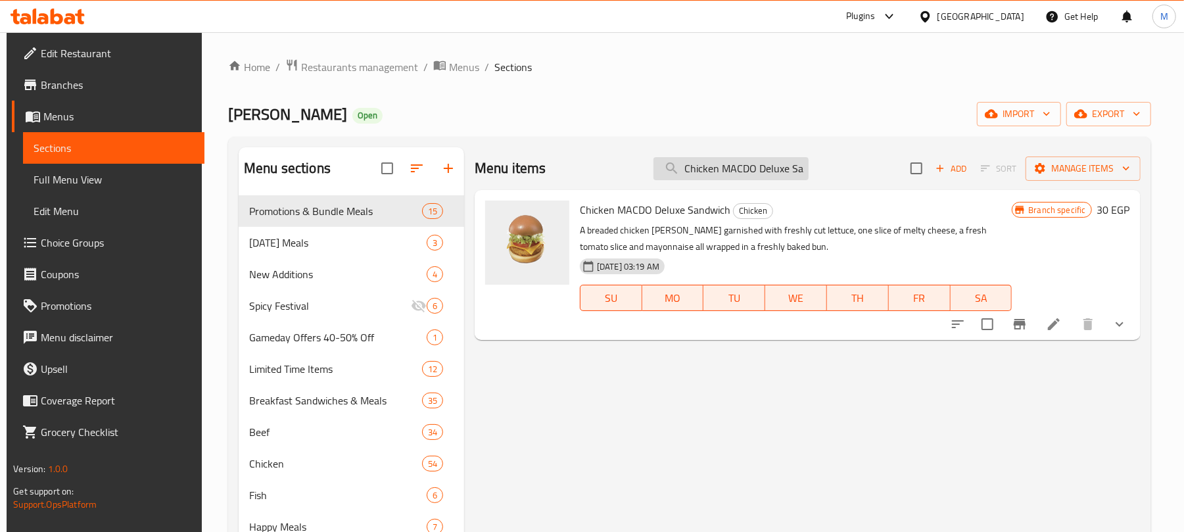
click at [738, 169] on input "Chicken MACDO Deluxe Sandwich" at bounding box center [730, 168] width 155 height 23
paste input "Double Big Mac"
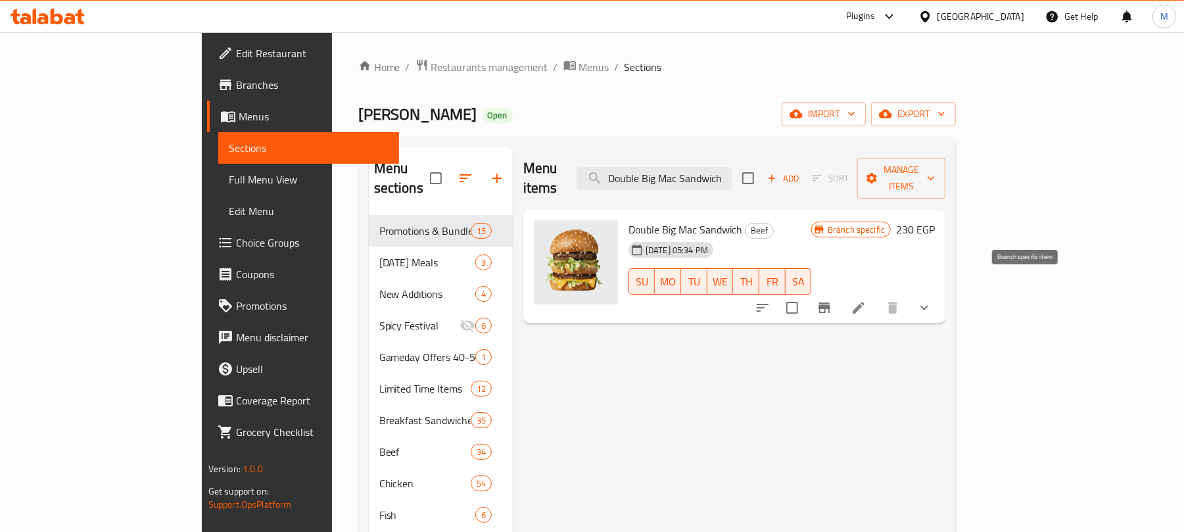
type input "Double Big Mac Sandwich"
click at [830, 302] on icon "Branch-specific-item" at bounding box center [824, 307] width 12 height 11
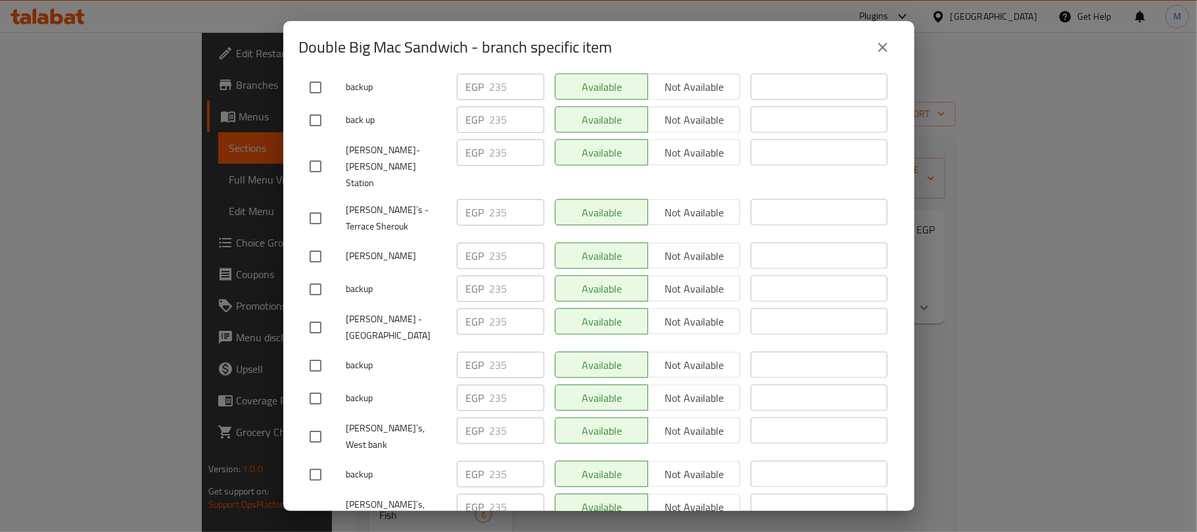
scroll to position [6296, 0]
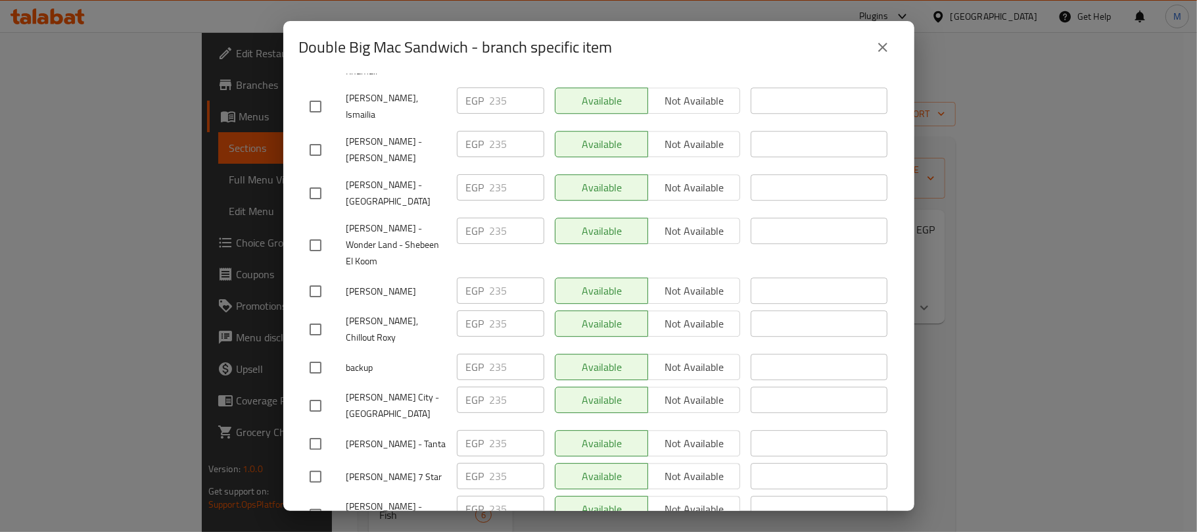
click at [884, 50] on icon "close" at bounding box center [882, 47] width 9 height 9
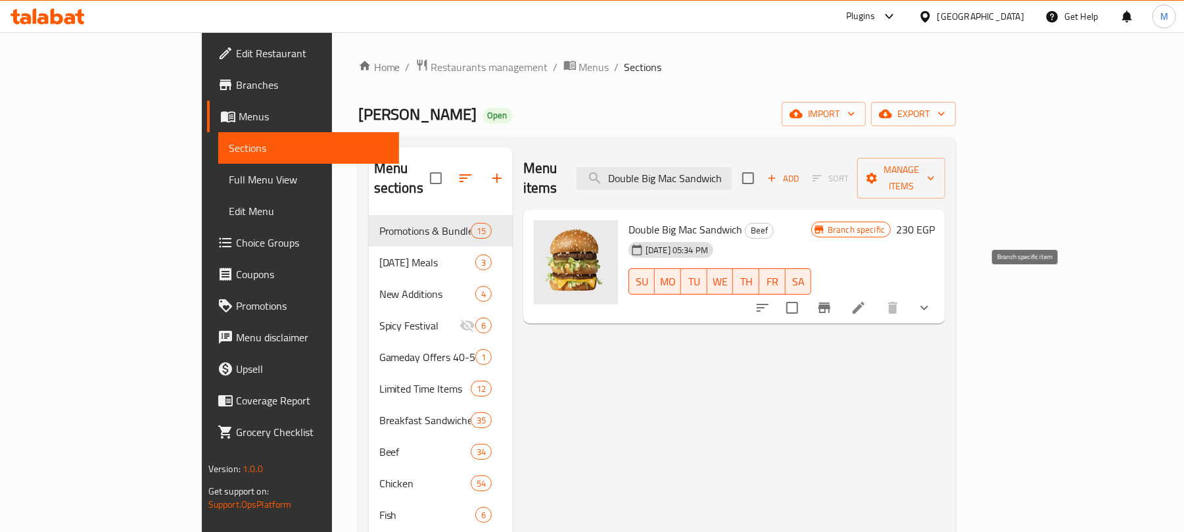
click at [840, 297] on button "Branch-specific-item" at bounding box center [825, 308] width 32 height 32
